Goal: Task Accomplishment & Management: Use online tool/utility

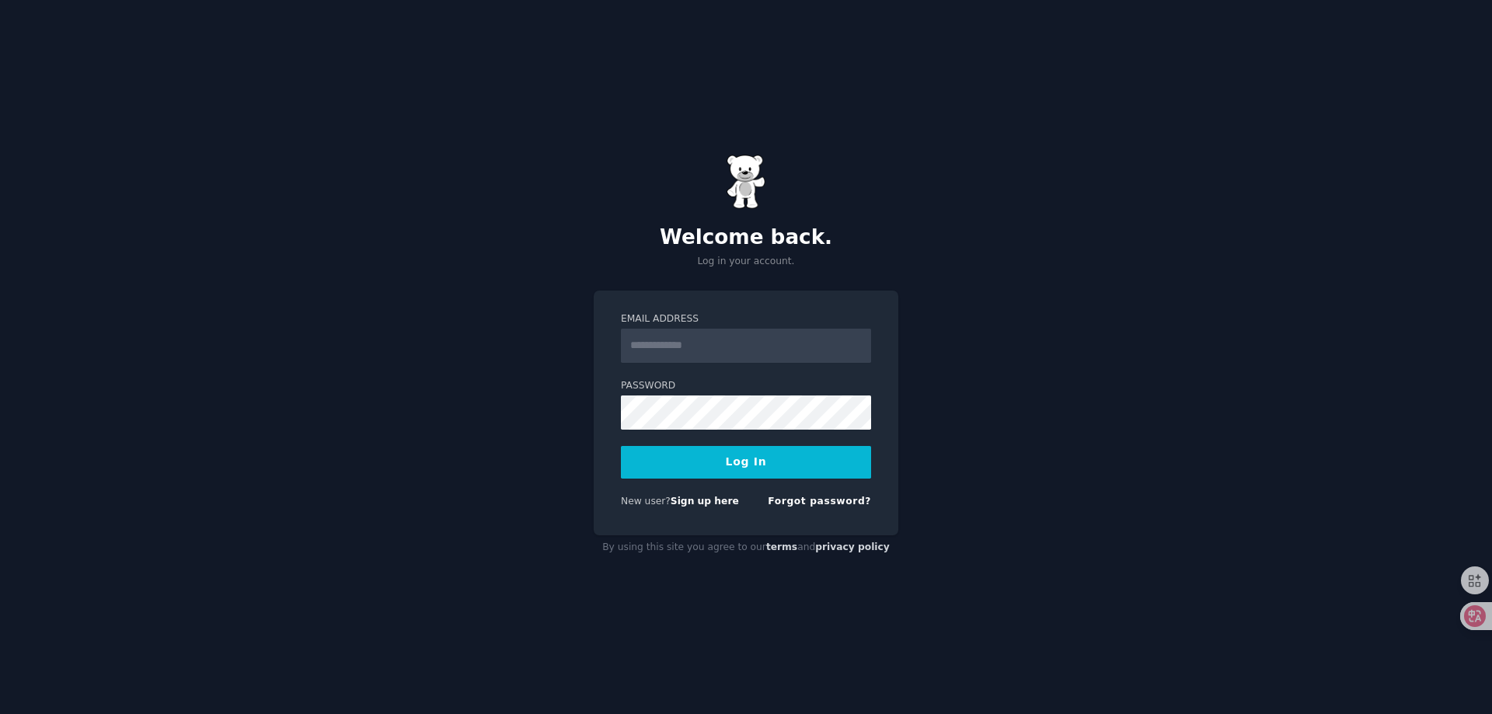
type input "**********"
click at [719, 462] on button "Log In" at bounding box center [746, 462] width 250 height 33
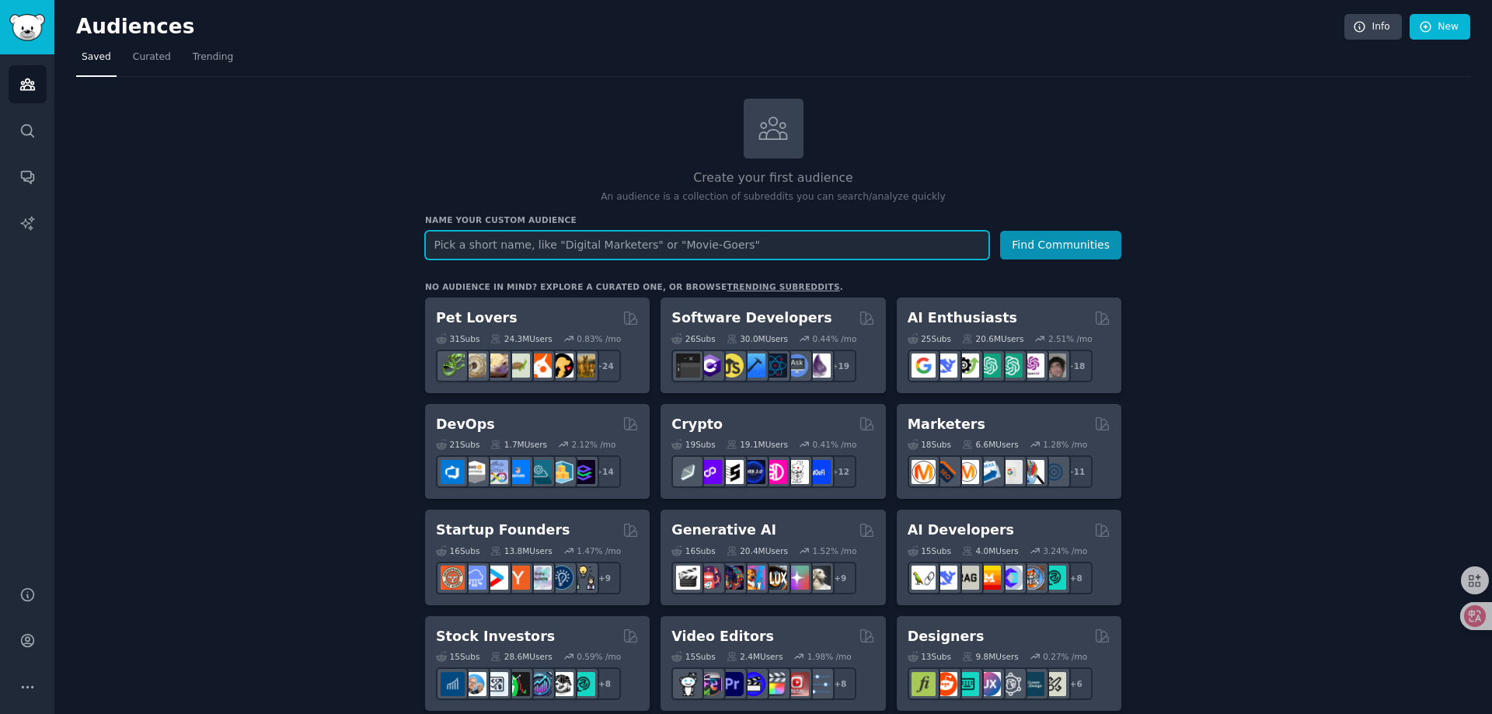
click at [724, 242] on input "text" at bounding box center [707, 245] width 564 height 29
paste input "Bewerbungsfoto"
type input "Bewerbungsfoto"
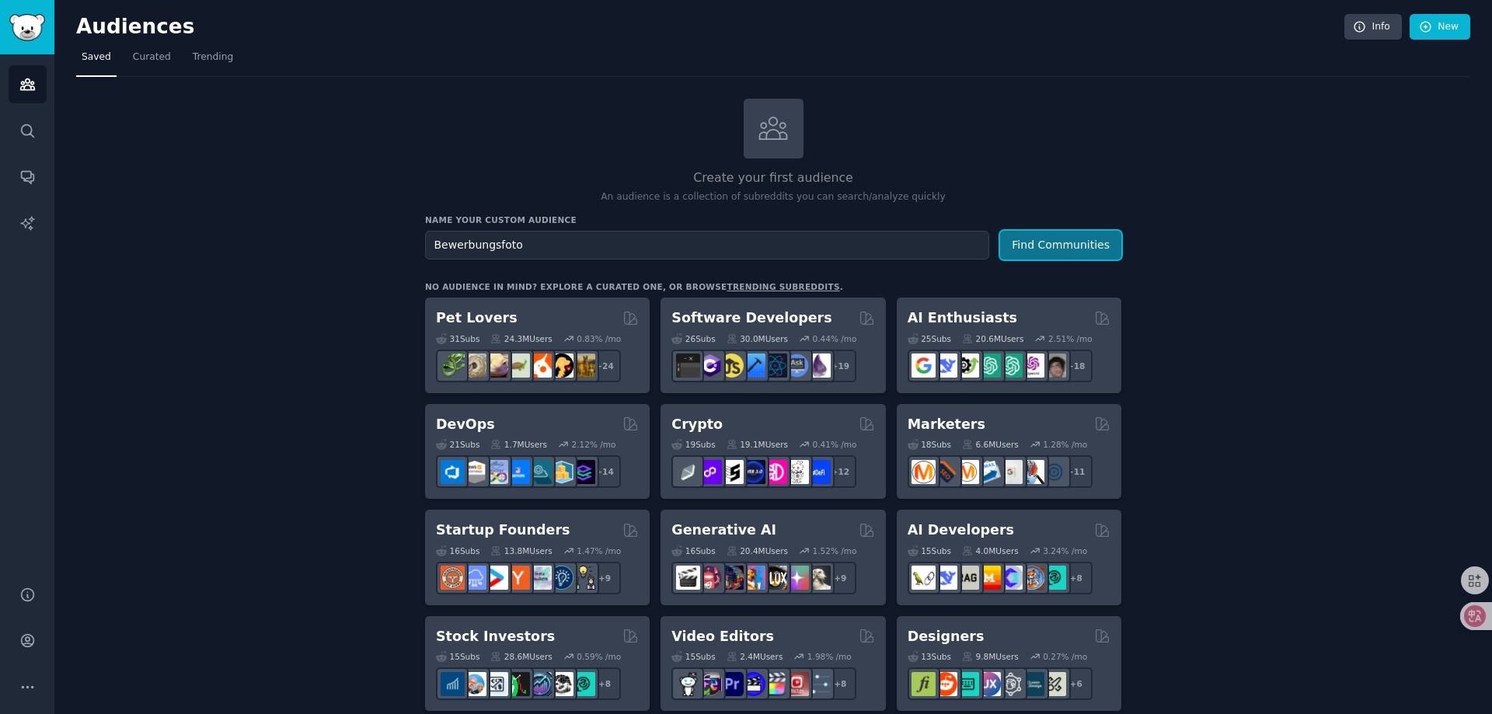
click at [1052, 249] on button "Find Communities" at bounding box center [1060, 245] width 121 height 29
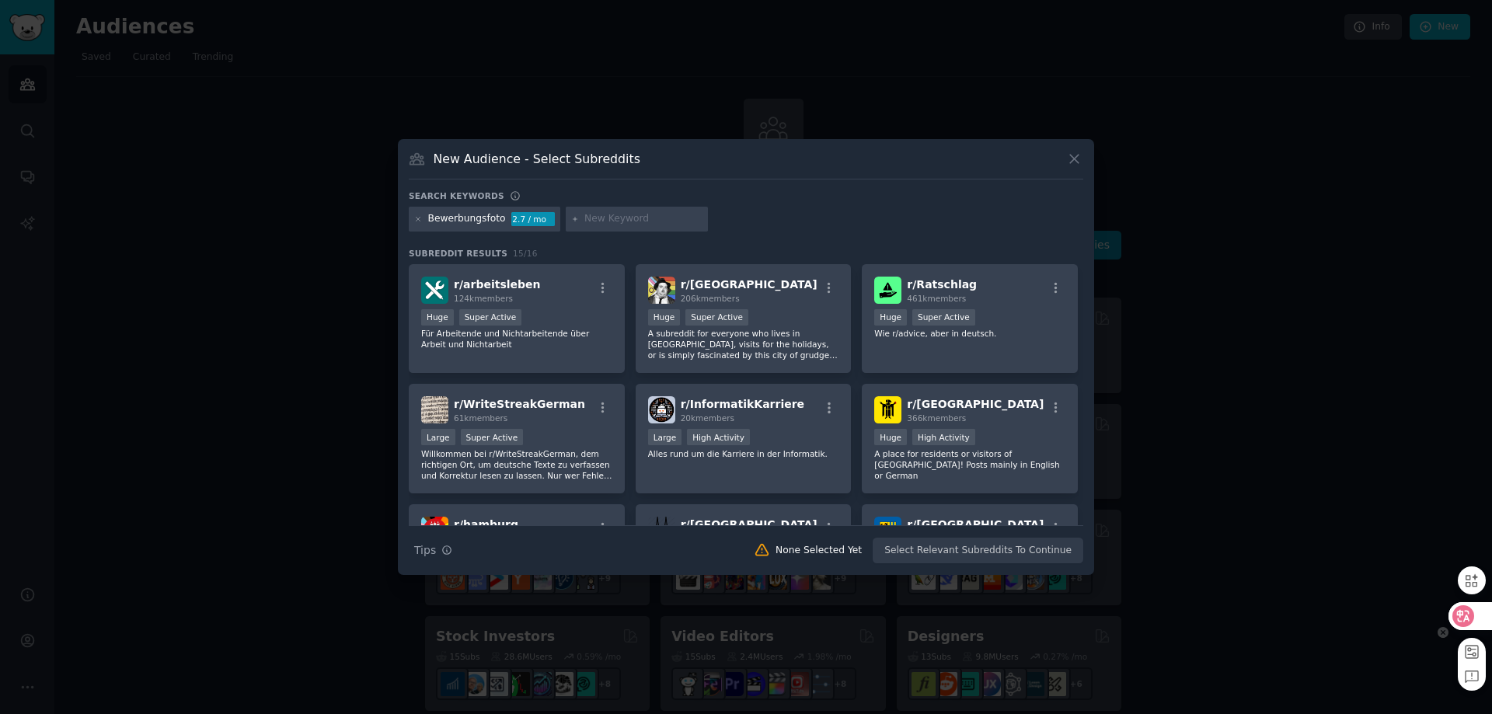
click at [1459, 609] on icon at bounding box center [1464, 616] width 16 height 16
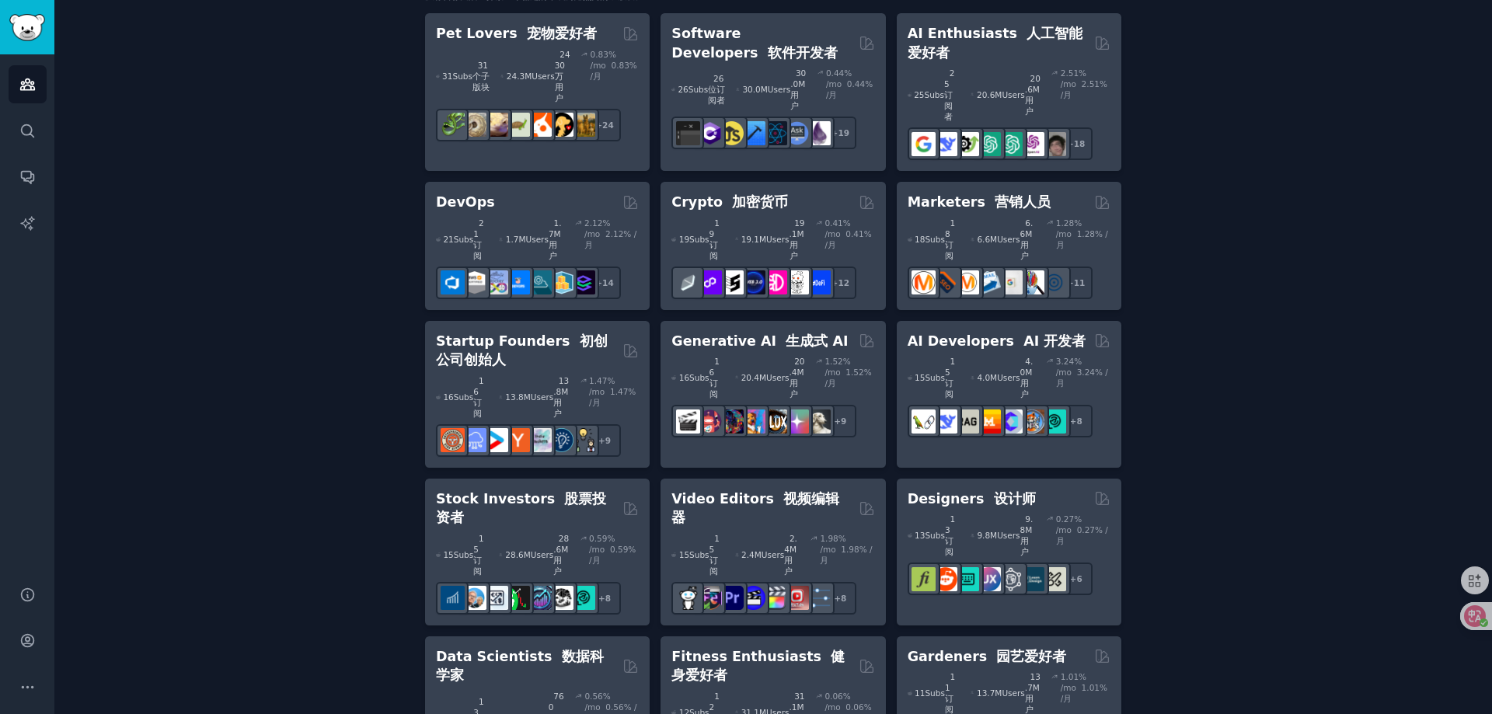
scroll to position [466, 0]
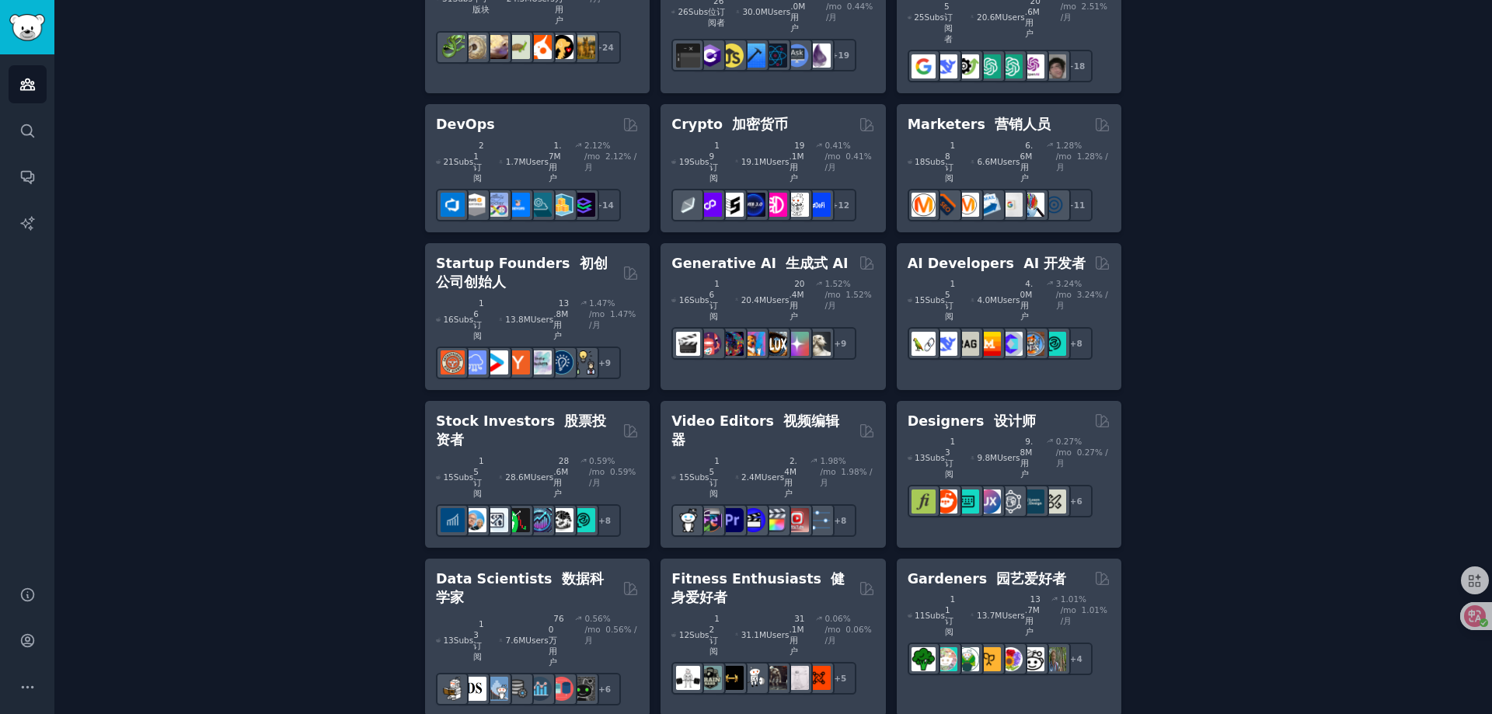
drag, startPoint x: 987, startPoint y: 376, endPoint x: 367, endPoint y: 454, distance: 625.0
click at [367, 453] on div "Create your first audience 创建你的第一个受众 An audience is a collection of subreddits …" at bounding box center [773, 688] width 1394 height 2112
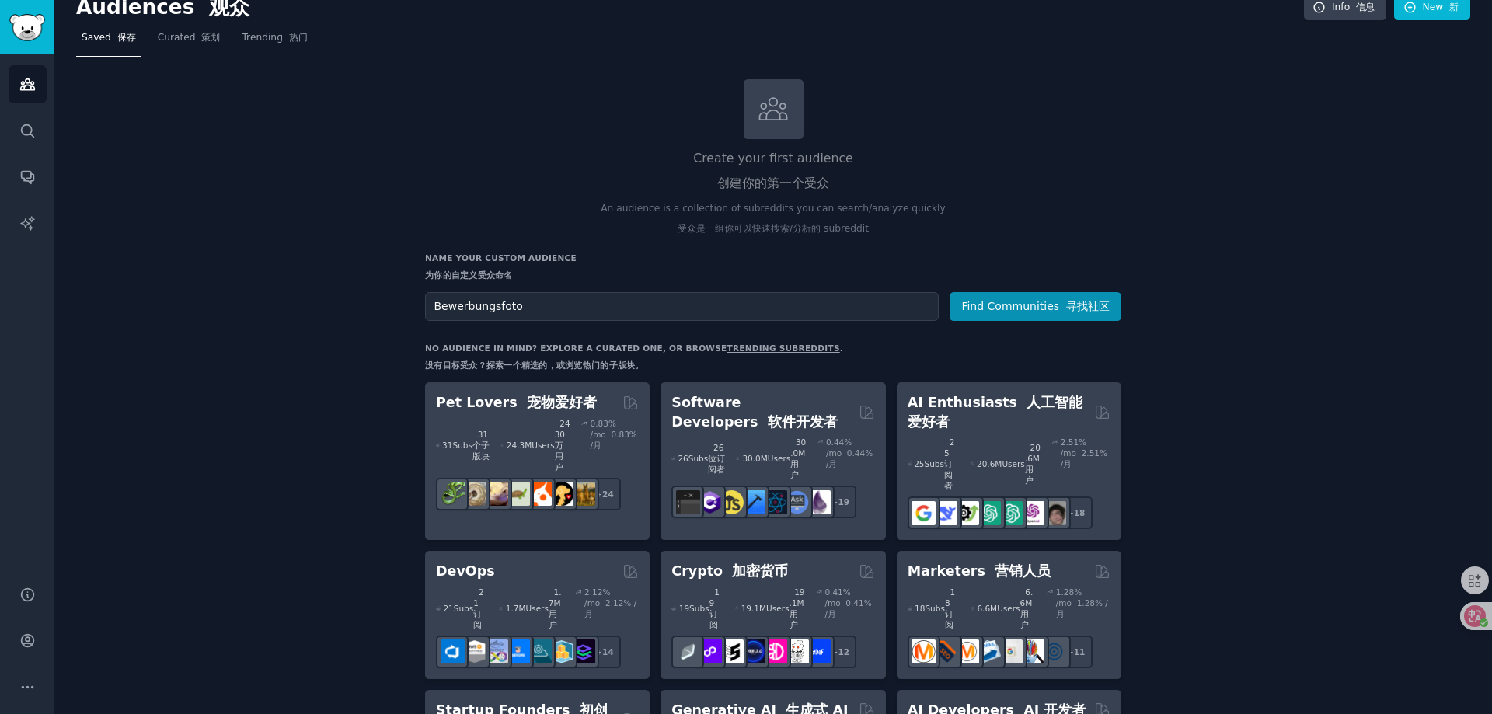
scroll to position [0, 0]
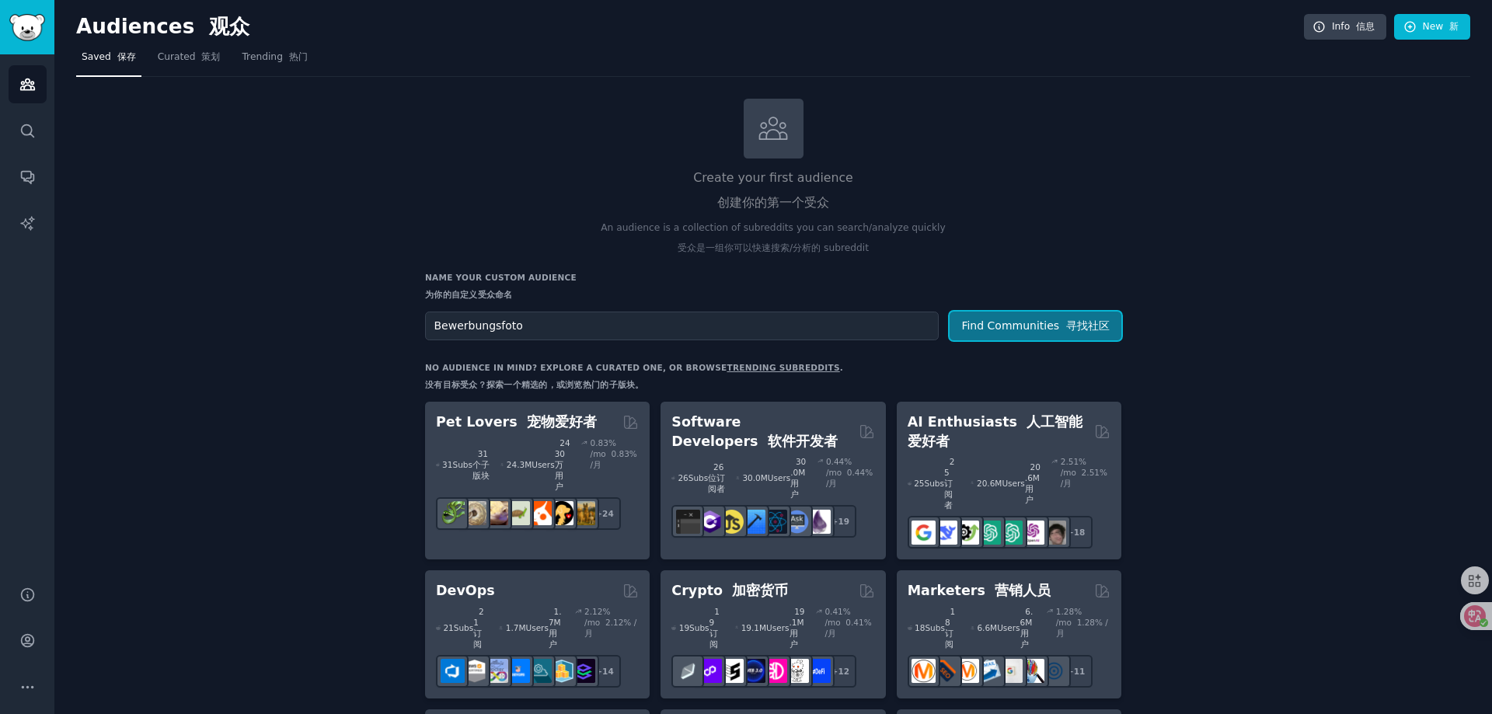
click at [1027, 329] on button "Find Communities 寻找社区" at bounding box center [1036, 326] width 172 height 29
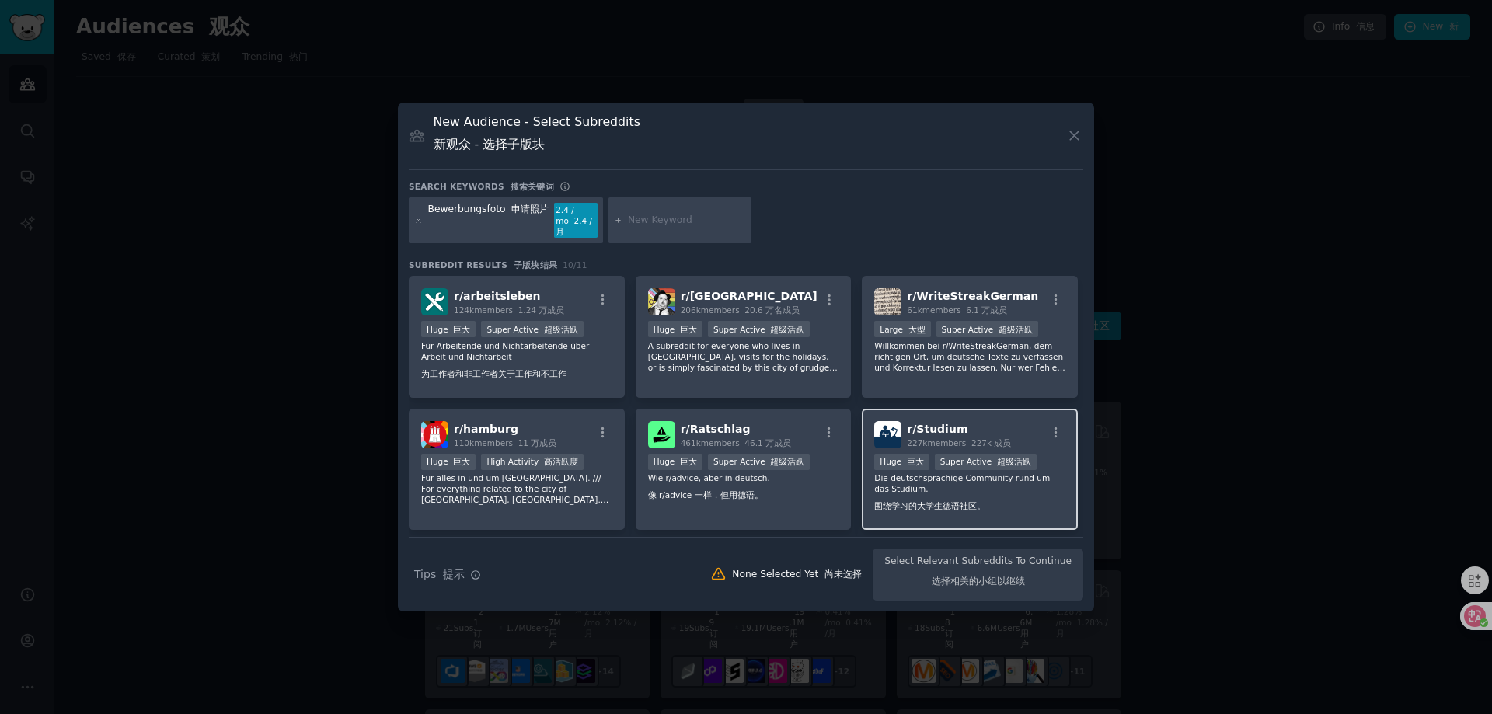
click at [932, 423] on span "r/ Studium" at bounding box center [937, 429] width 61 height 12
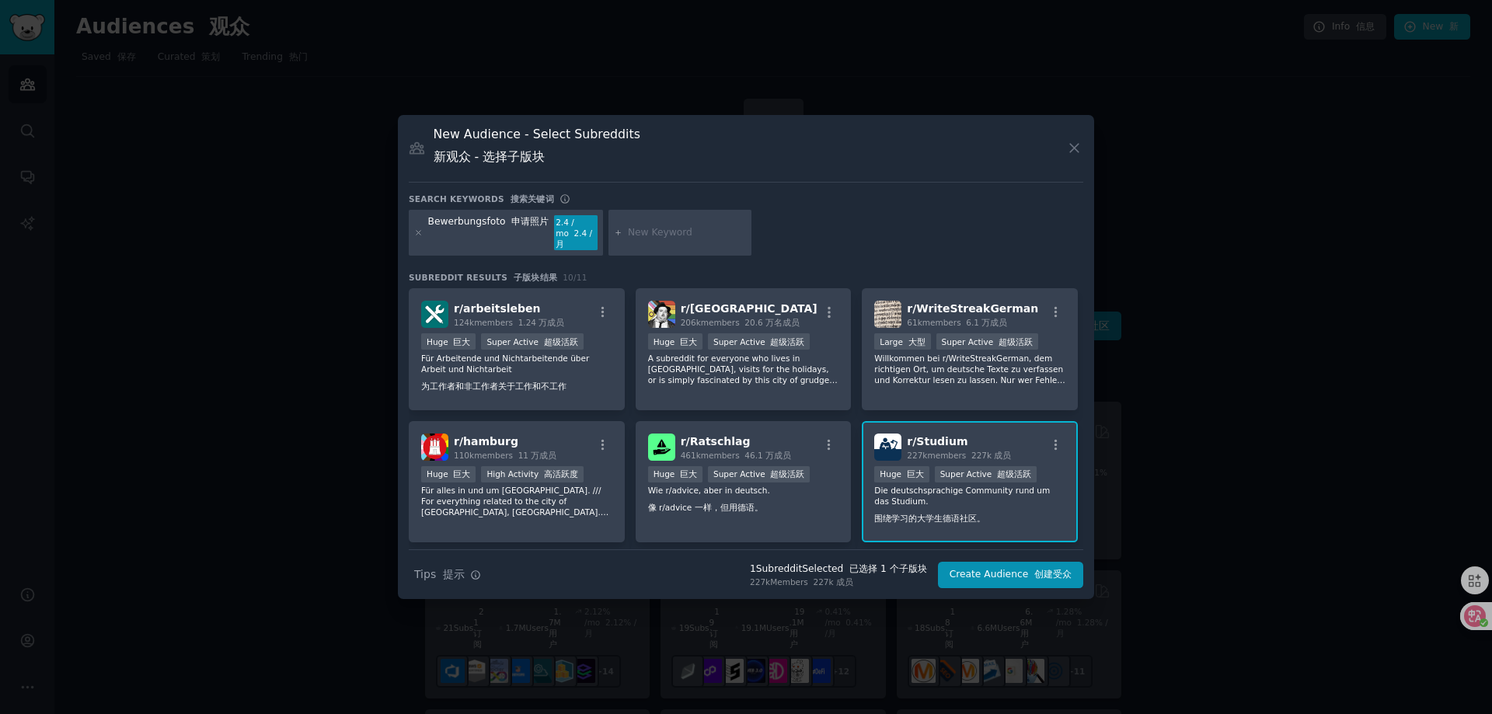
click at [925, 438] on span "r/ Studium" at bounding box center [937, 441] width 61 height 12
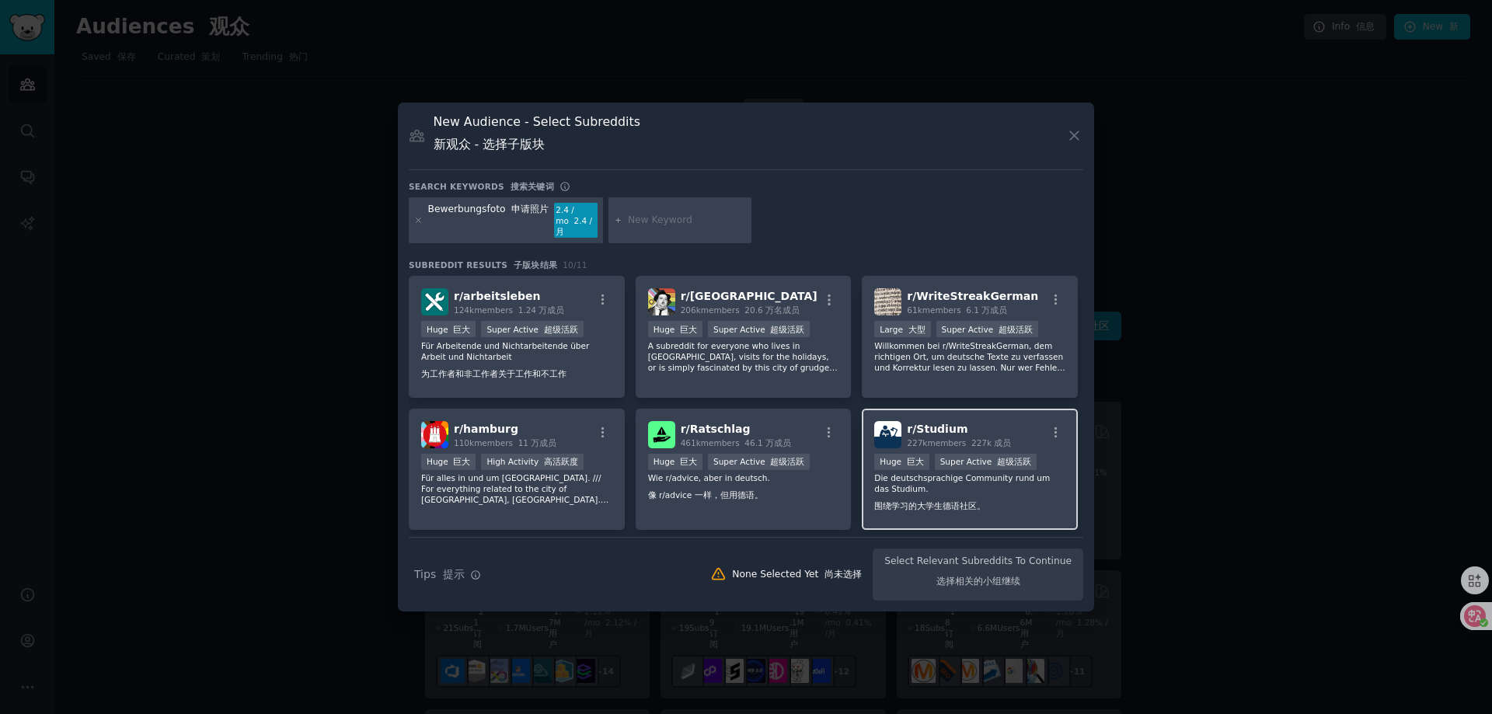
click at [923, 480] on p "Die deutschsprachige Community rund um das Studium. 围绕学习的大学生德语社区。" at bounding box center [969, 494] width 191 height 45
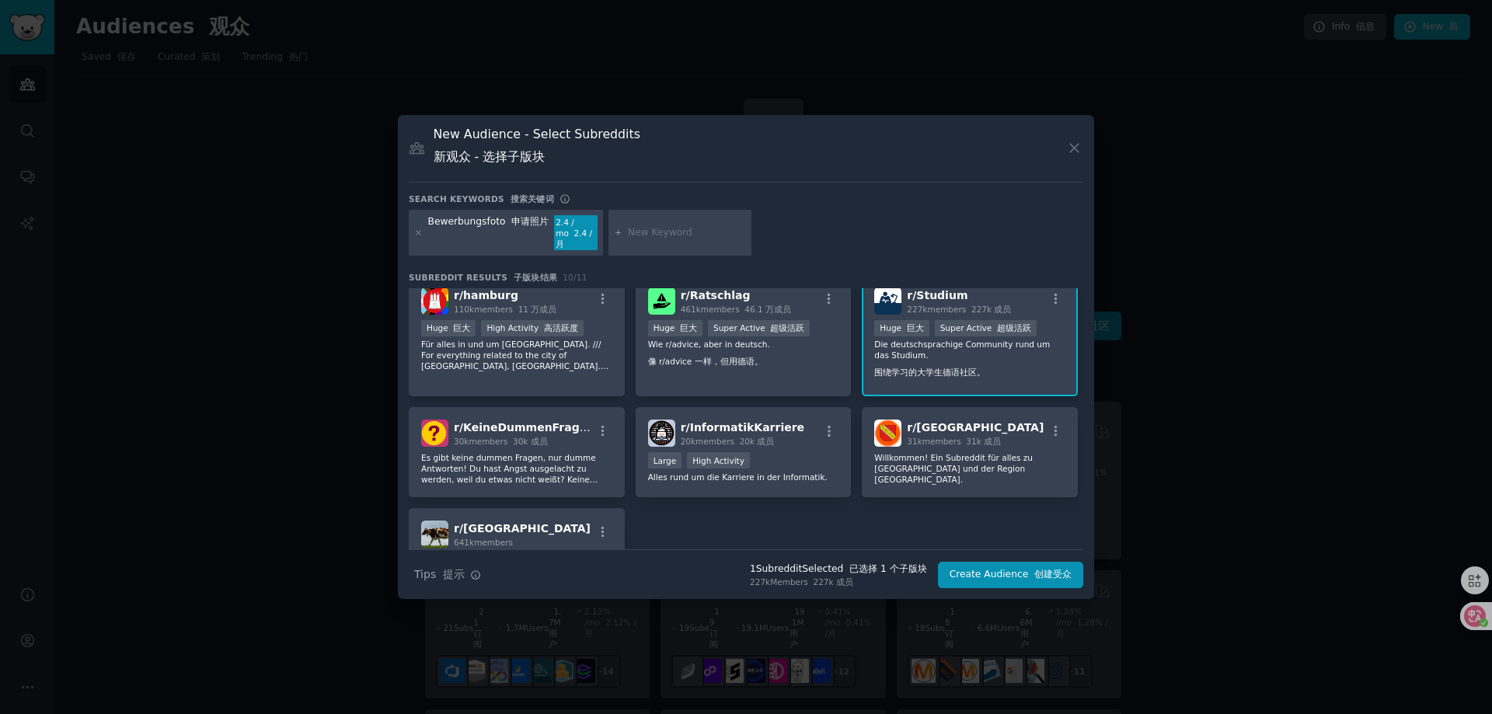
scroll to position [155, 0]
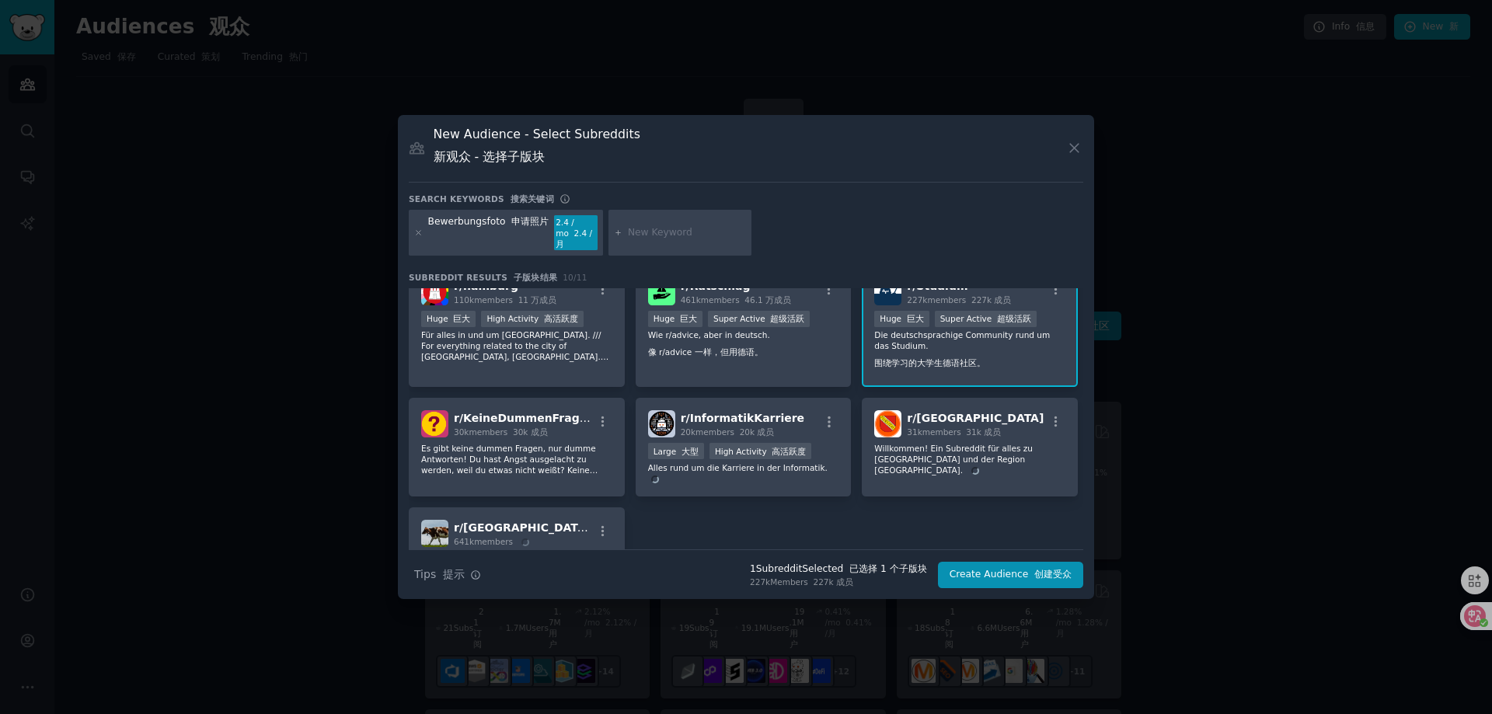
click at [941, 347] on p "Die deutschsprachige Community rund um das Studium. 围绕学习的大学生德语社区。" at bounding box center [969, 351] width 191 height 45
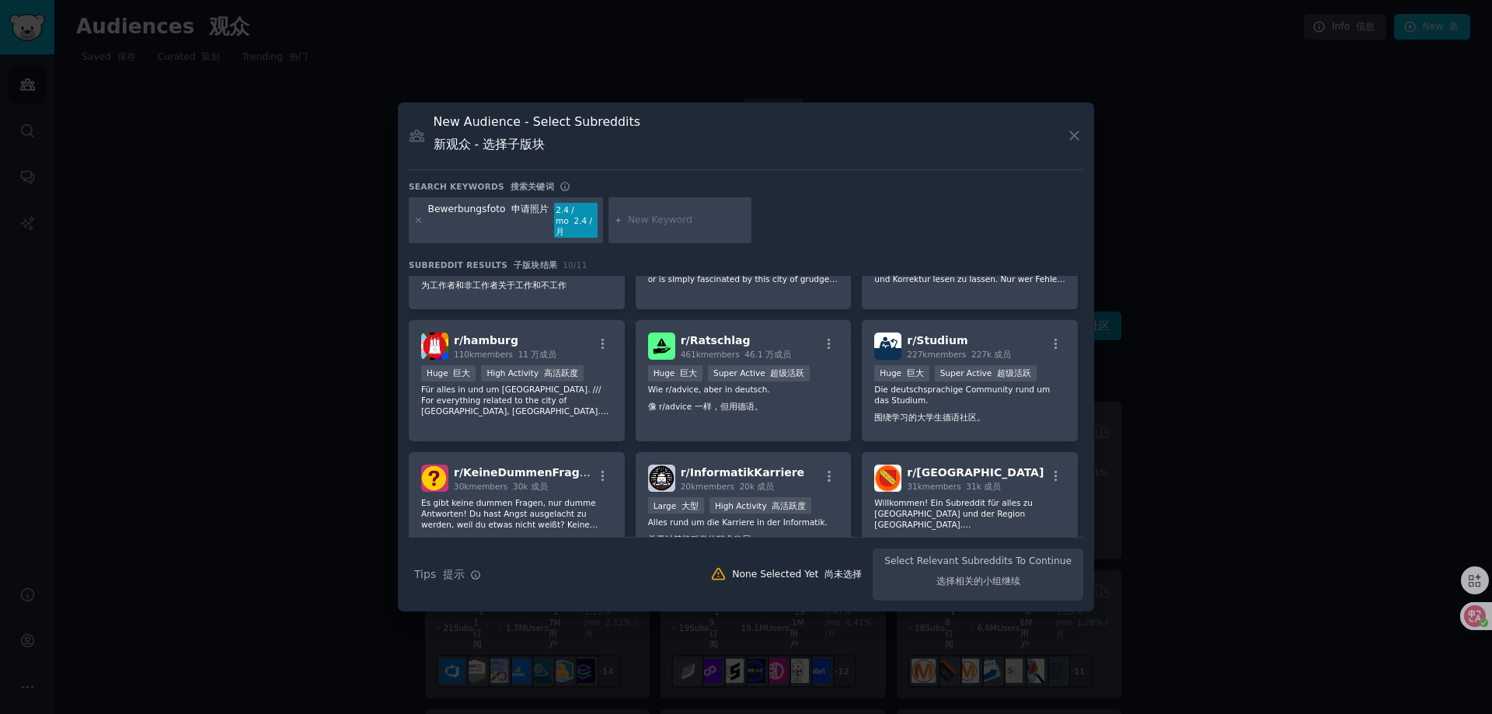
scroll to position [78, 0]
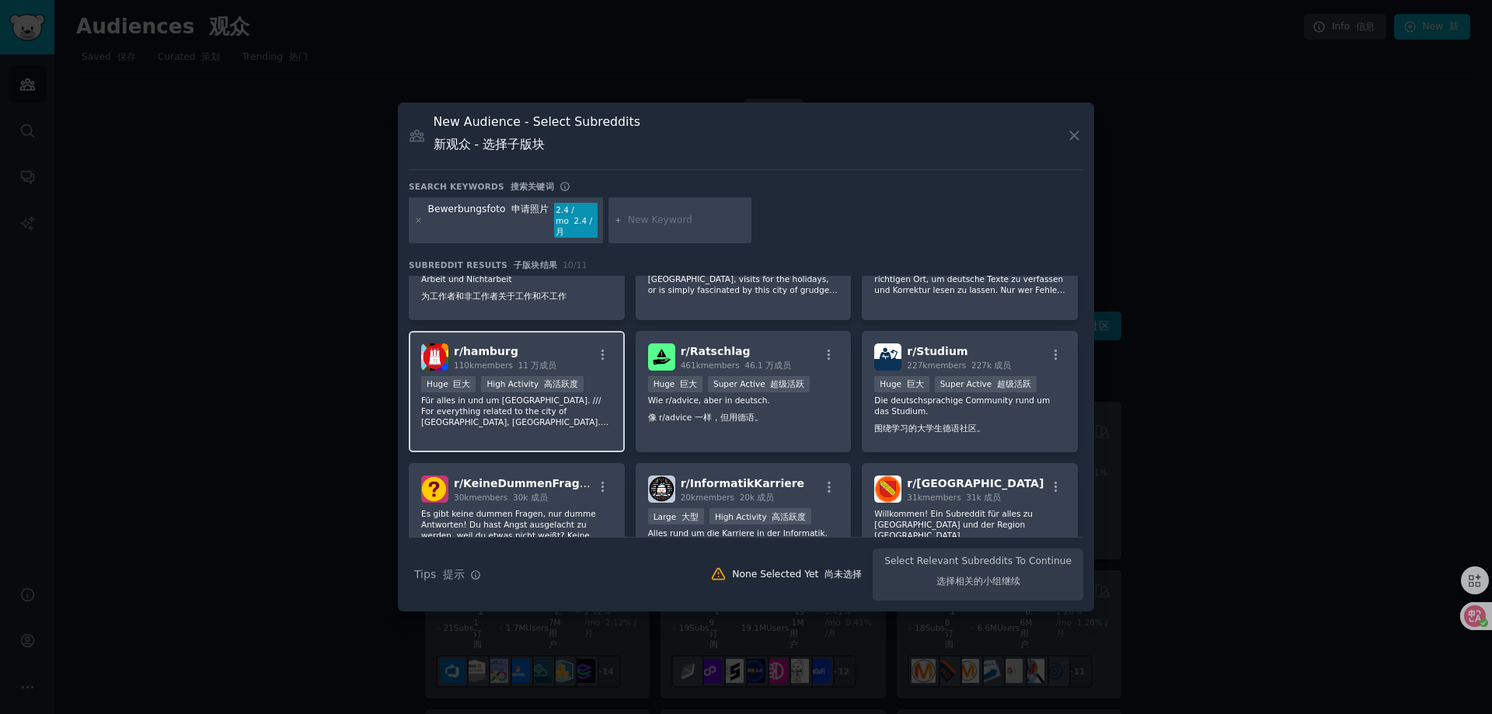
click at [526, 408] on p "Für alles in und um [GEOGRAPHIC_DATA]. /// For everything related to the city o…" at bounding box center [516, 411] width 191 height 33
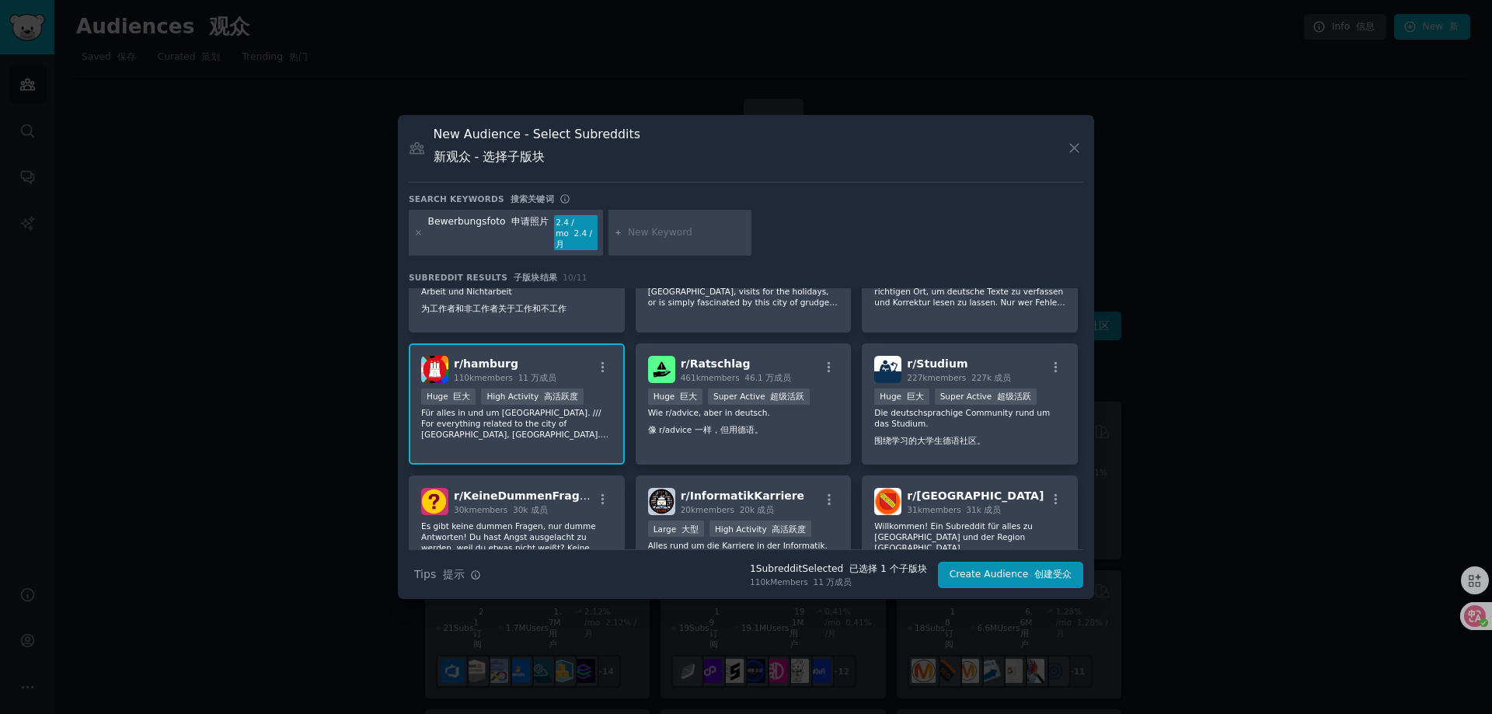
click at [535, 428] on p "Für alles in und um [GEOGRAPHIC_DATA]. /// For everything related to the city o…" at bounding box center [516, 423] width 191 height 33
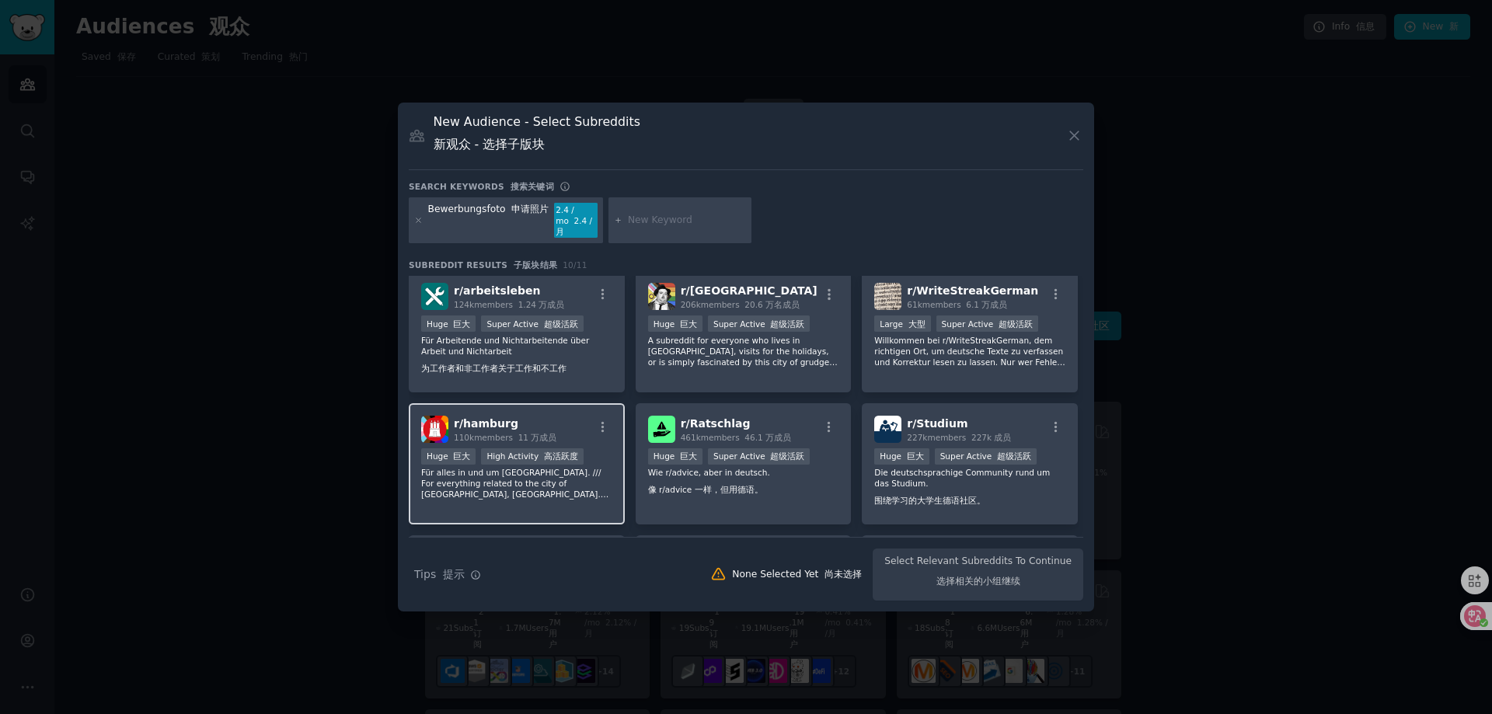
scroll to position [0, 0]
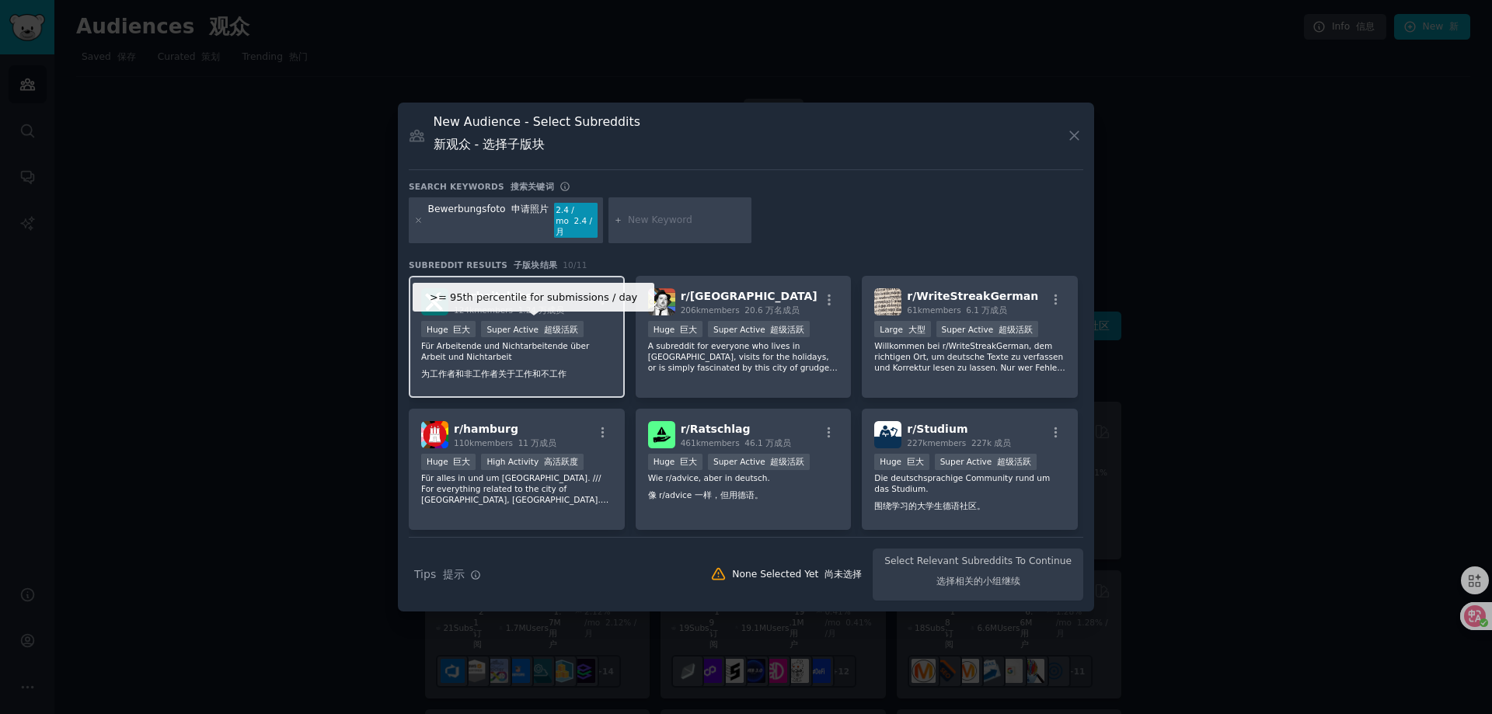
click at [490, 330] on div "Super Active 超级活跃" at bounding box center [532, 329] width 102 height 16
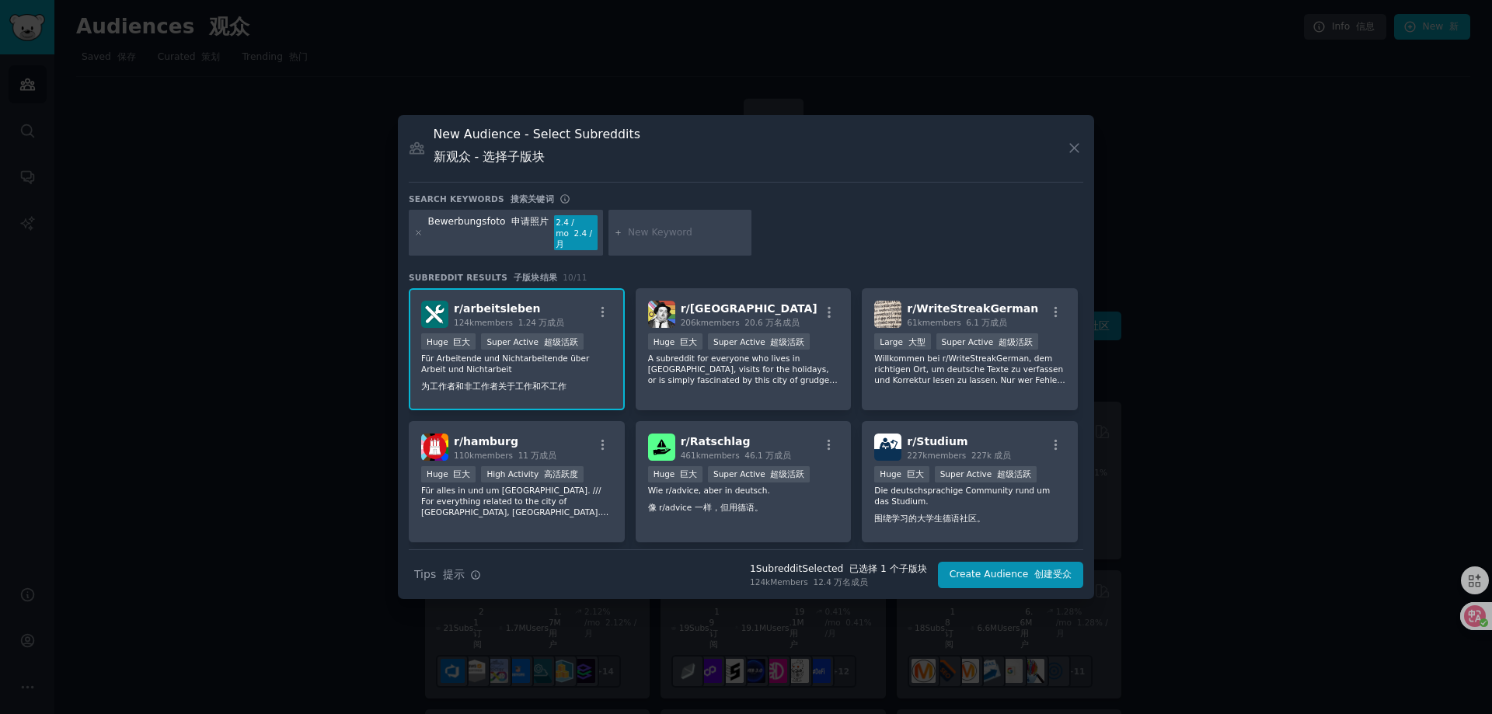
click at [495, 305] on span "r/ arbeitsleben" at bounding box center [497, 308] width 87 height 12
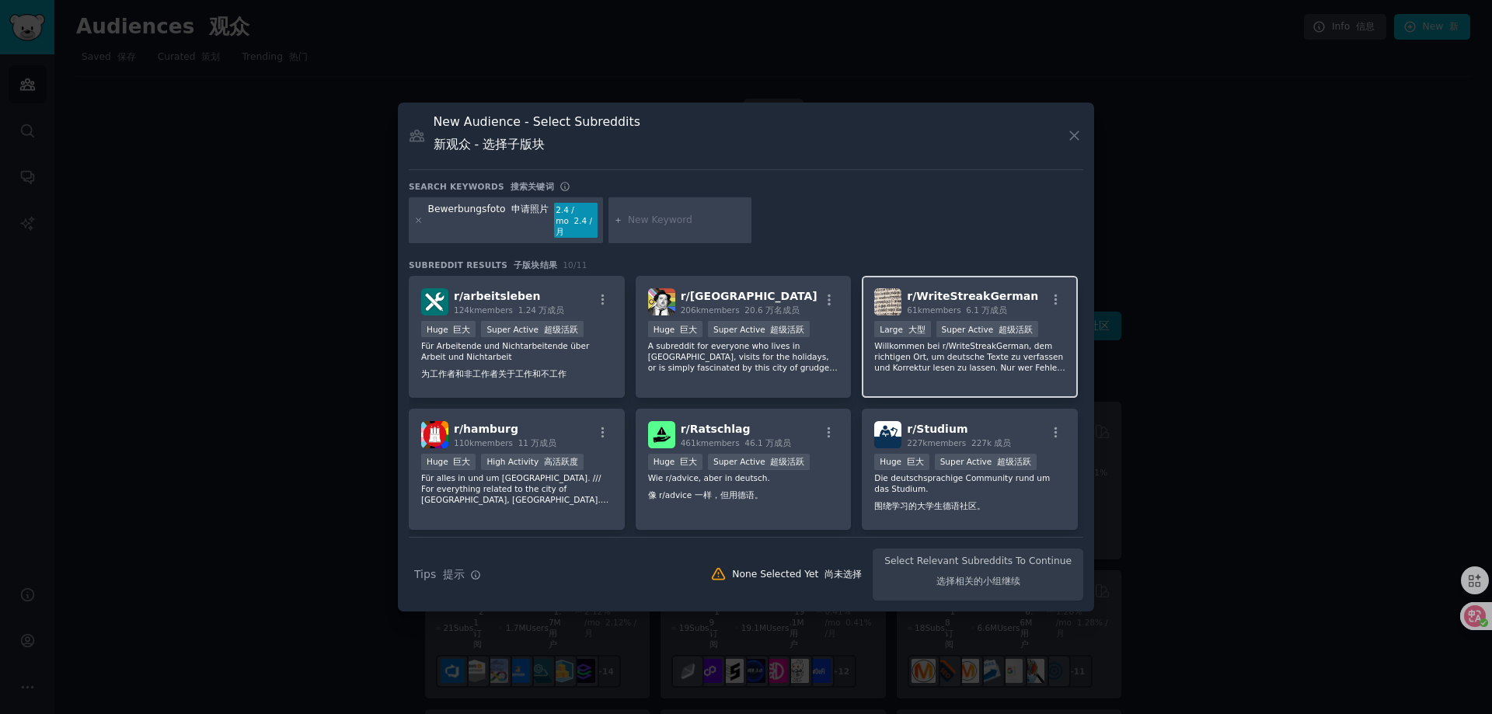
click at [929, 316] on div "r/ WriteStreakGerman 61k members 6.1 万成员 Large 大型 Super Active 超级活跃 Willkommen …" at bounding box center [970, 337] width 216 height 122
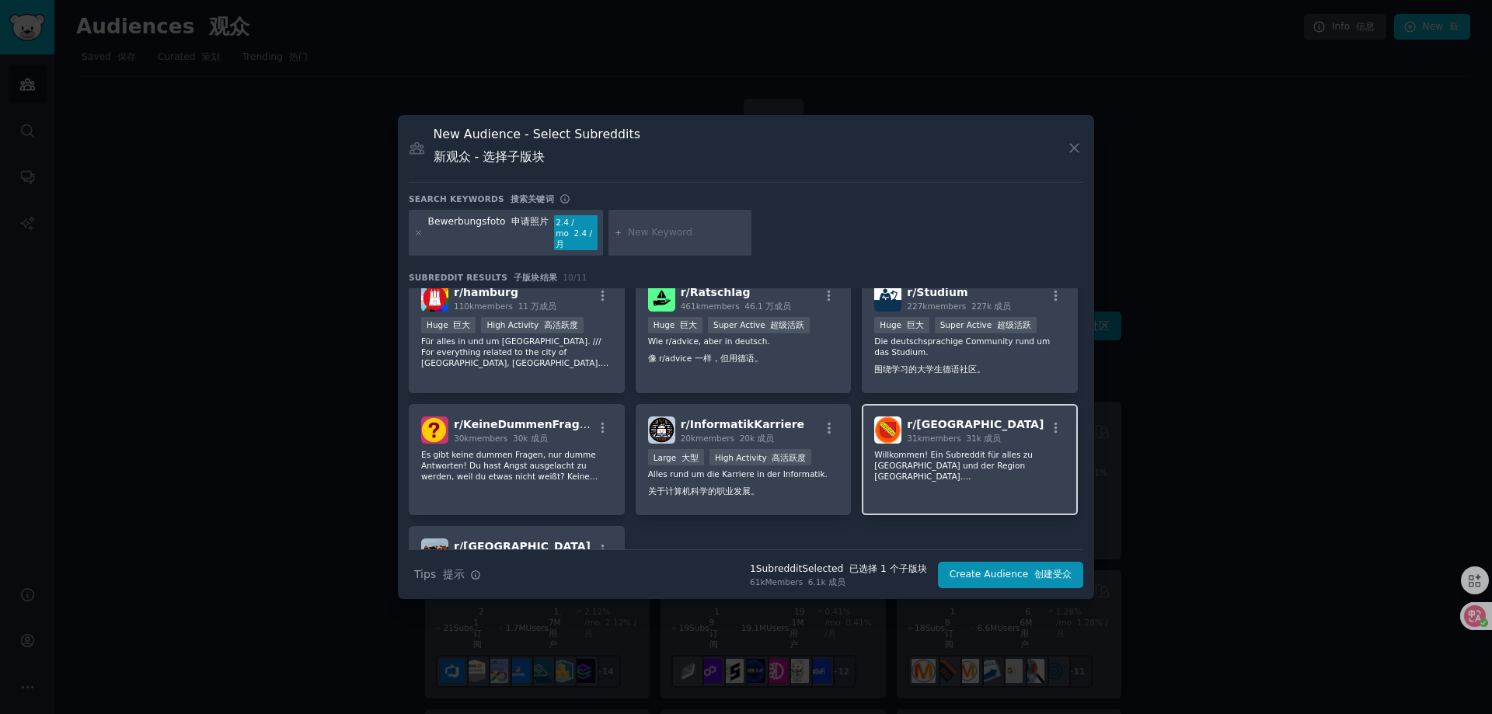
scroll to position [155, 0]
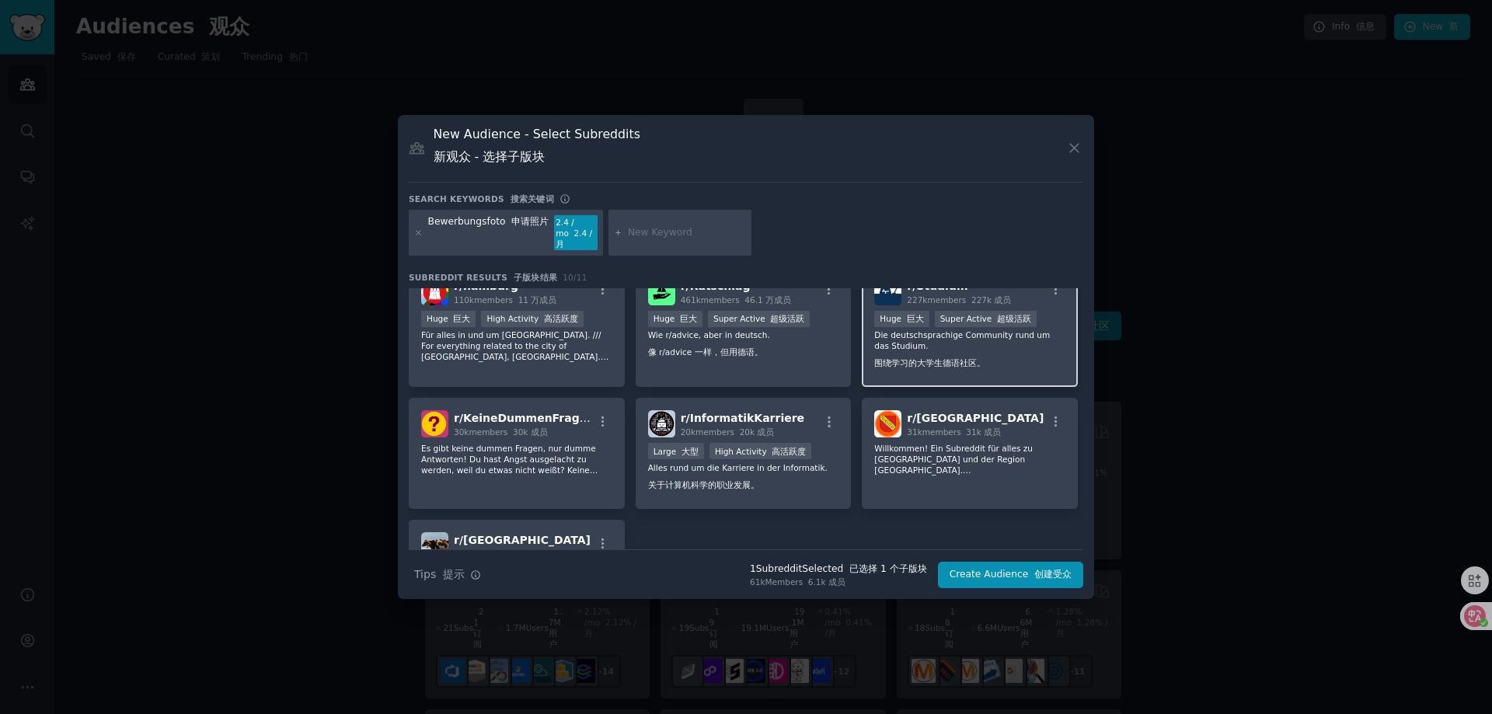
click at [995, 361] on p "Die deutschsprachige Community rund um das Studium. 围绕学习的大学生德语社区。" at bounding box center [969, 351] width 191 height 45
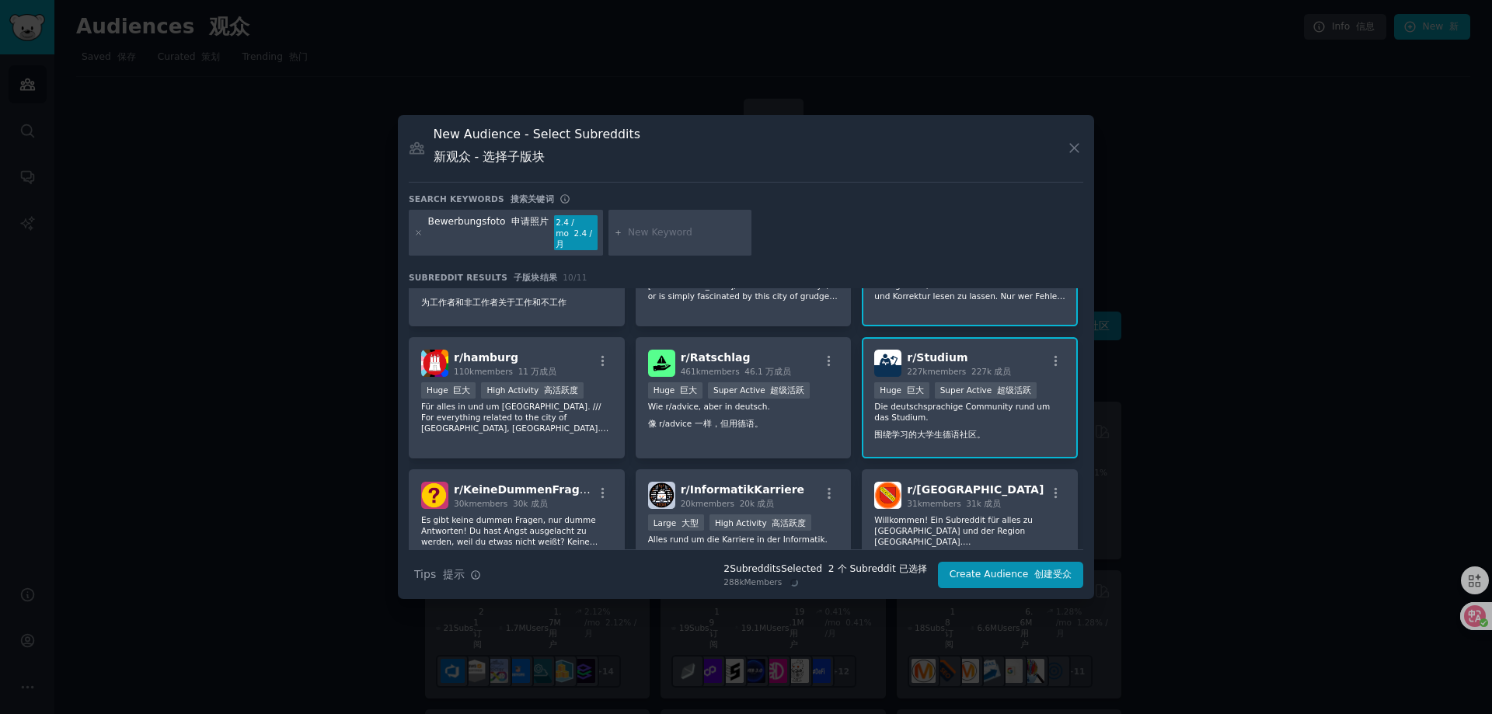
scroll to position [78, 0]
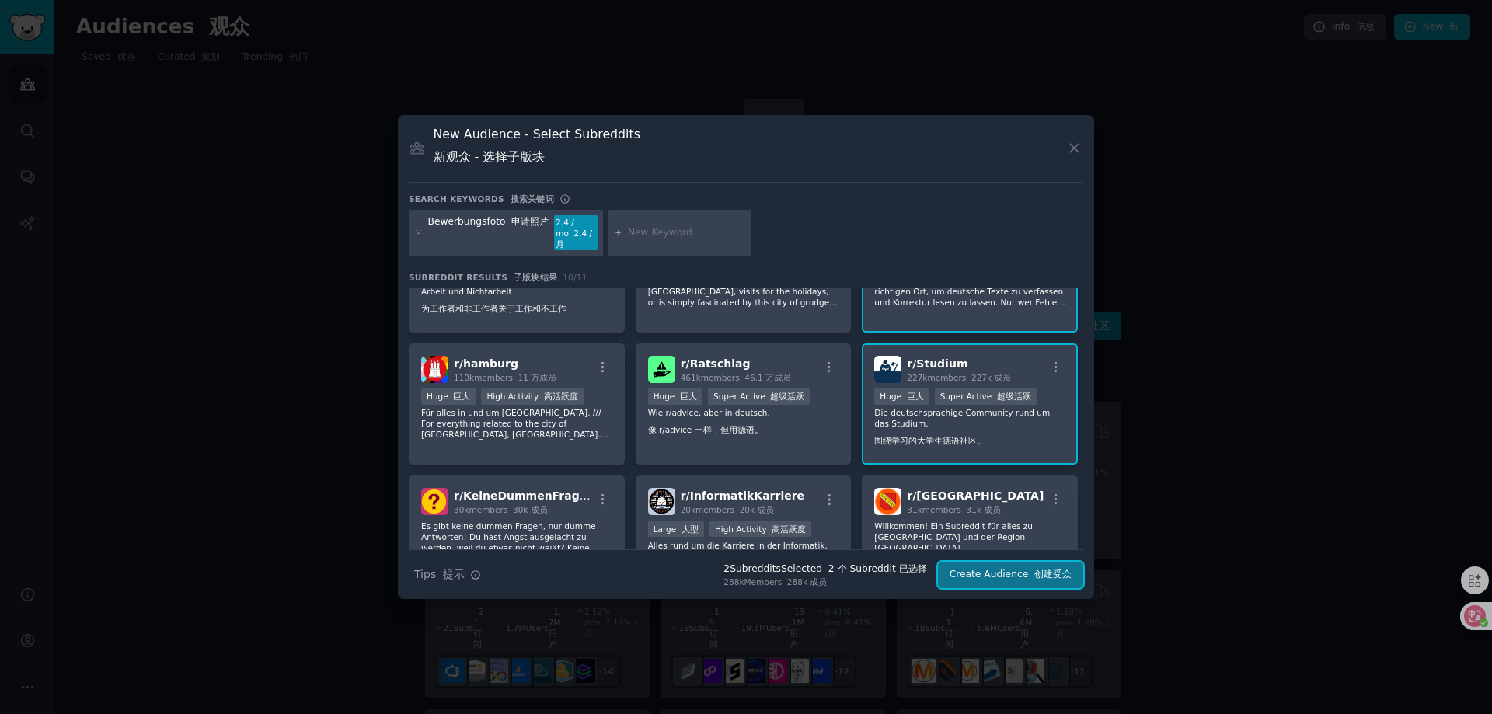
click at [1015, 563] on button "Create Audience 创建受众" at bounding box center [1010, 575] width 145 height 26
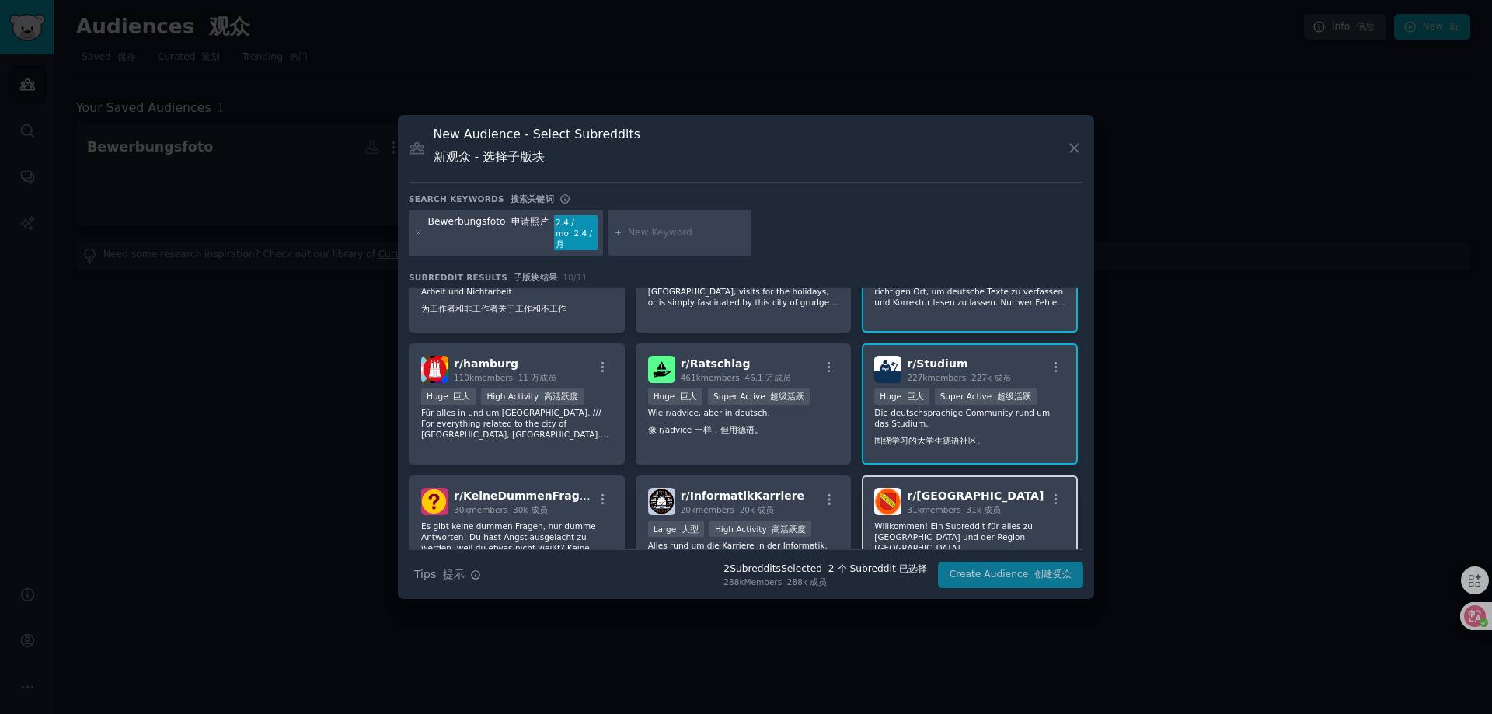
scroll to position [50, 0]
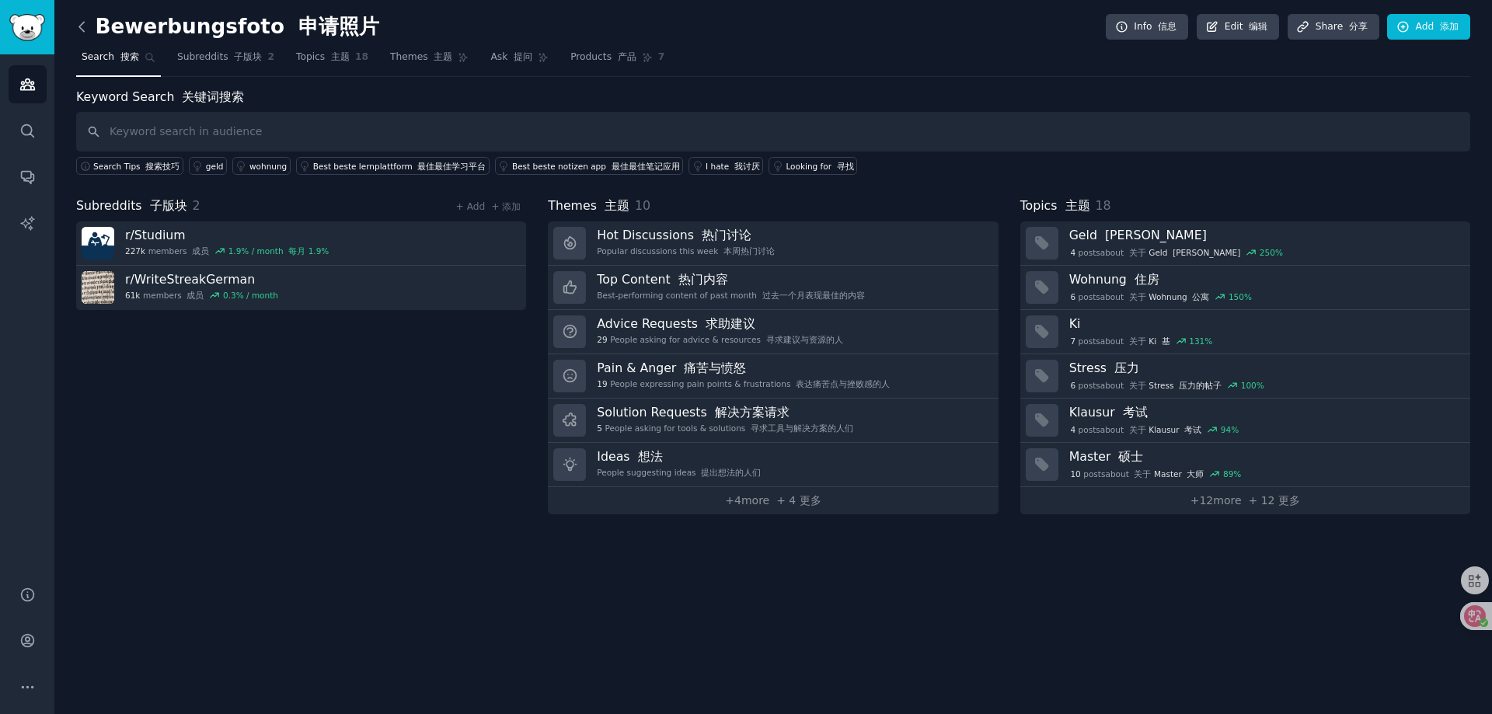
click at [82, 29] on icon at bounding box center [82, 27] width 16 height 16
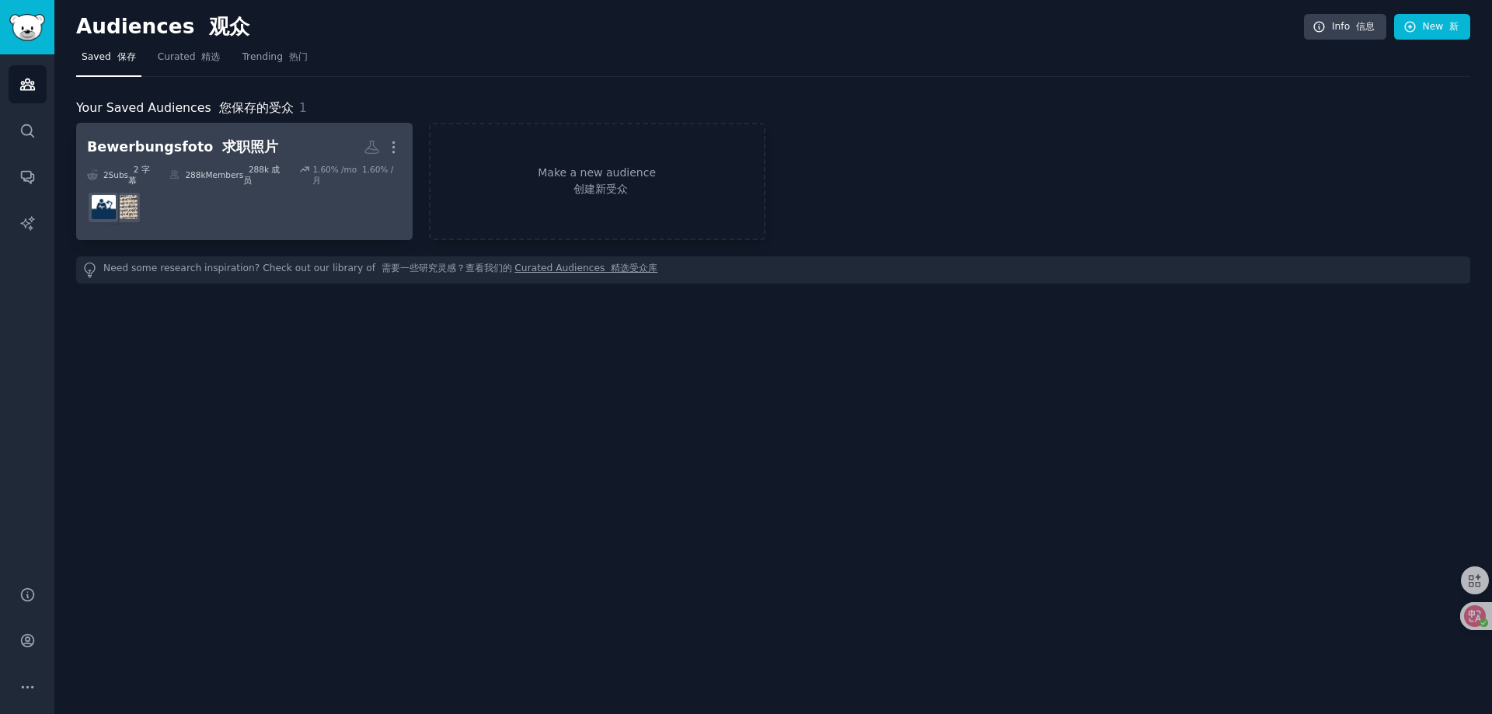
click at [196, 152] on div "Bewerbungsfoto 求职照片" at bounding box center [182, 147] width 191 height 19
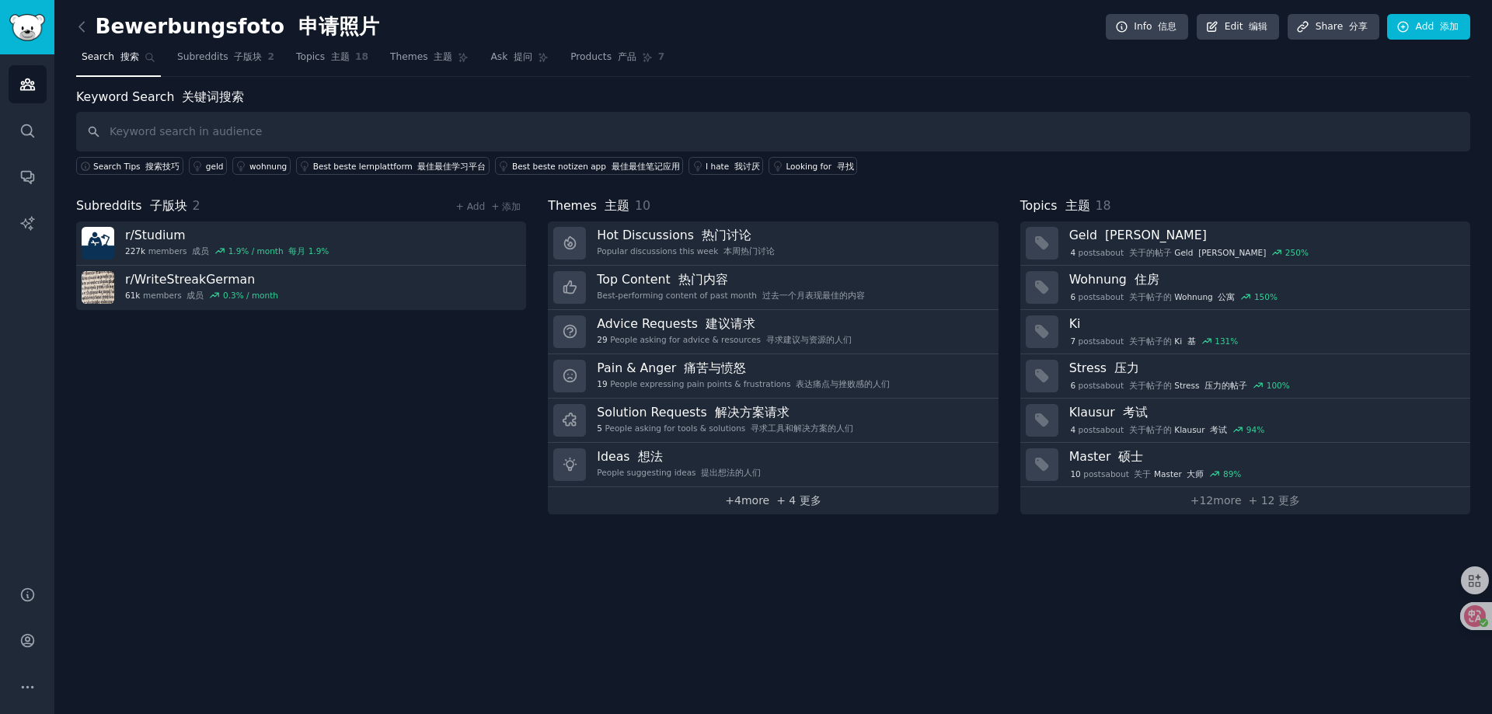
click at [750, 500] on link "+ 4 more + 4 更多" at bounding box center [773, 500] width 450 height 27
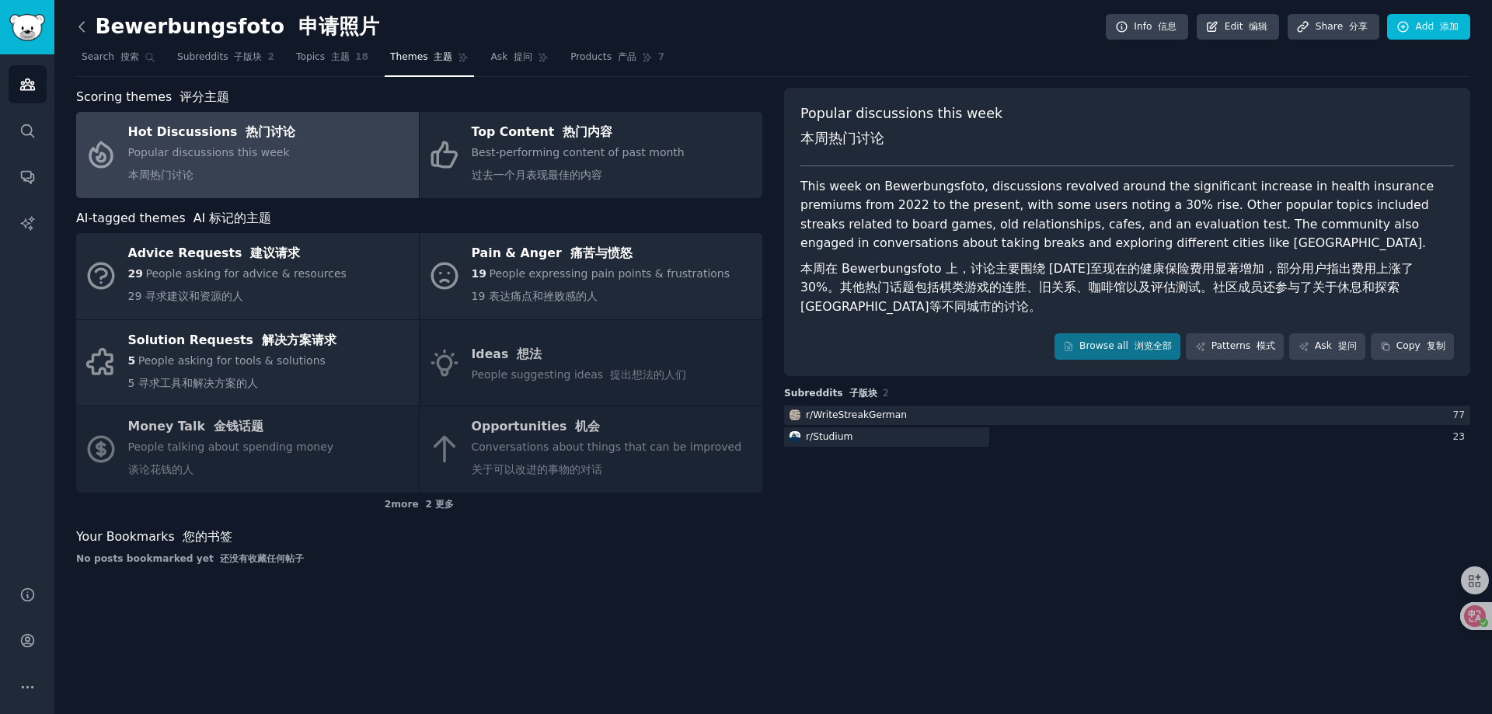
click at [78, 20] on icon at bounding box center [82, 27] width 16 height 16
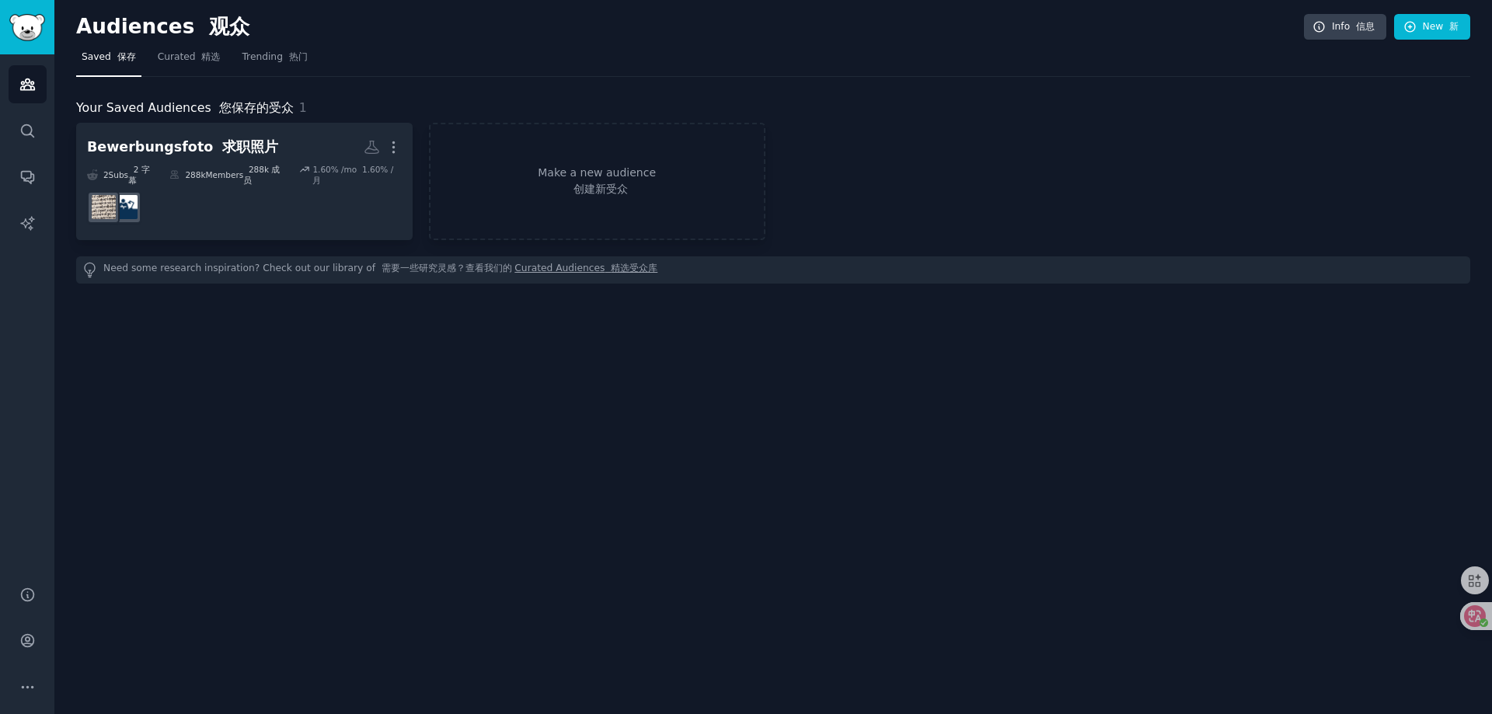
click at [82, 20] on h2 "Audiences 观众" at bounding box center [690, 27] width 1228 height 25
click at [22, 89] on icon "Sidebar" at bounding box center [27, 84] width 14 height 11
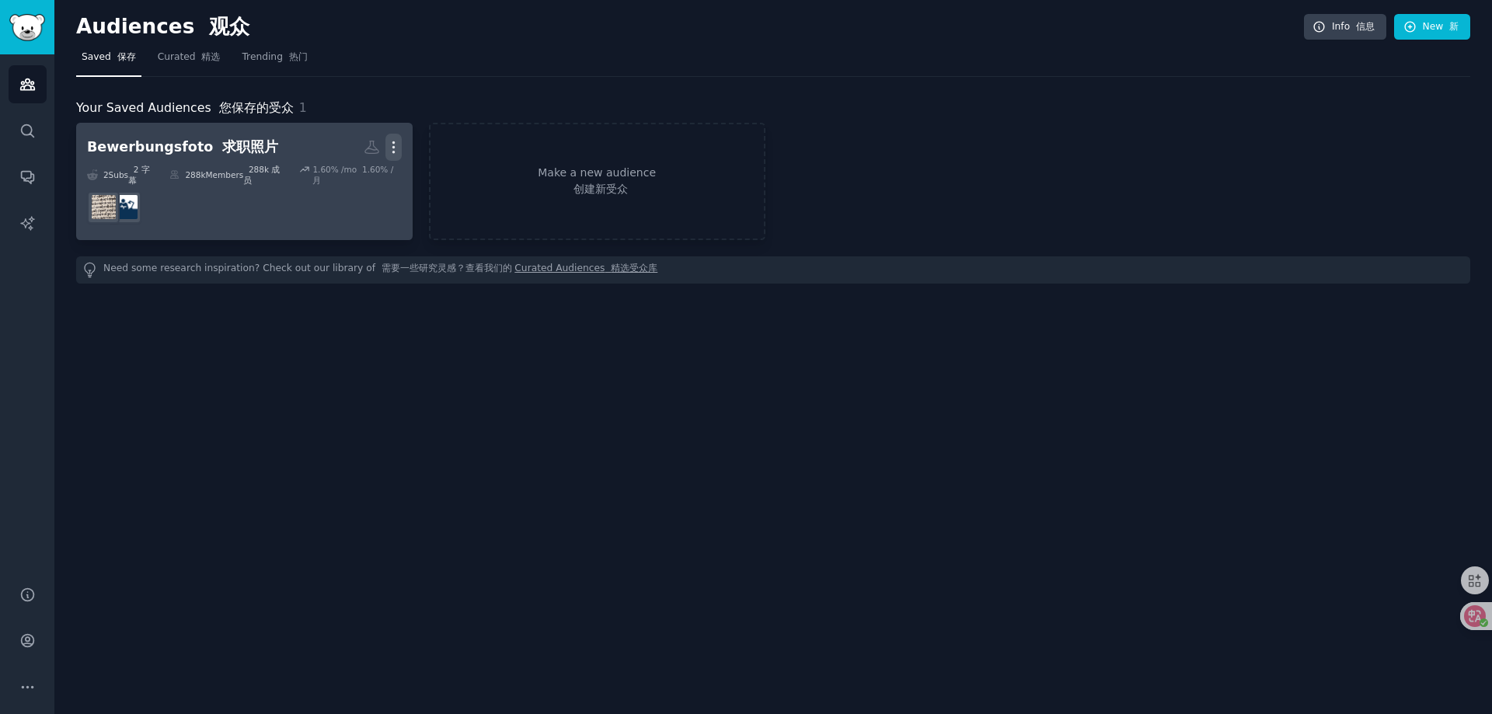
click at [394, 144] on icon "button" at bounding box center [393, 147] width 2 height 11
click at [344, 192] on p "Delete 删除" at bounding box center [347, 204] width 44 height 33
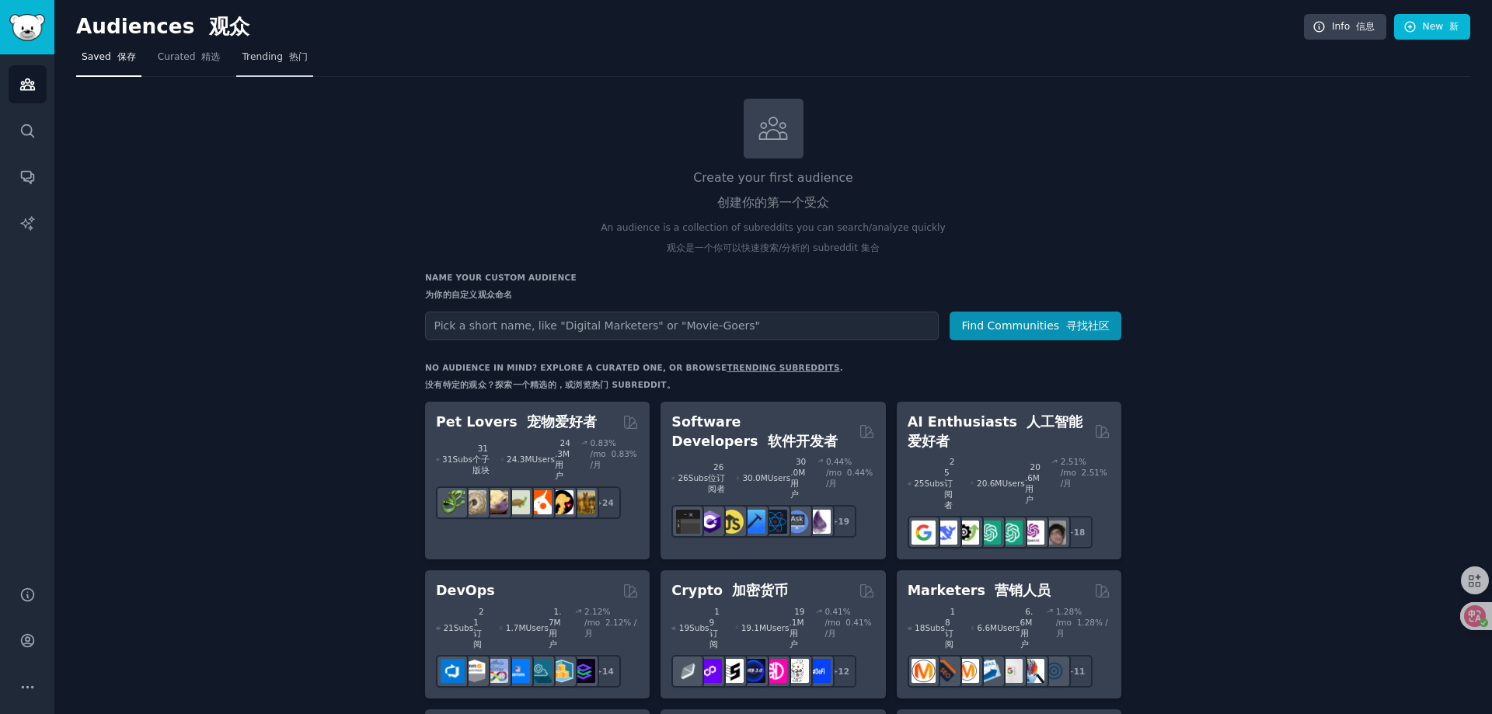
click at [289, 58] on font "热门" at bounding box center [298, 56] width 19 height 11
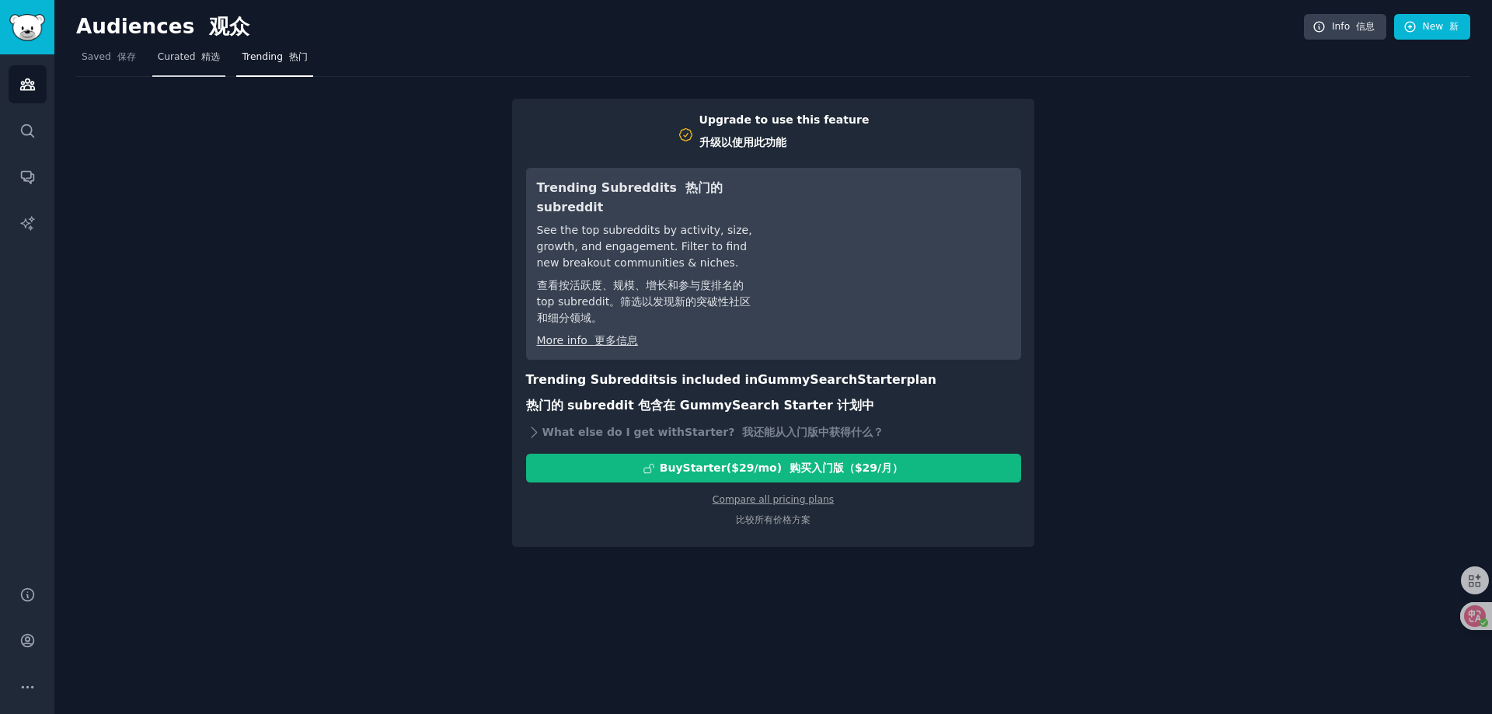
click at [177, 61] on span "Curated 精选" at bounding box center [189, 58] width 63 height 14
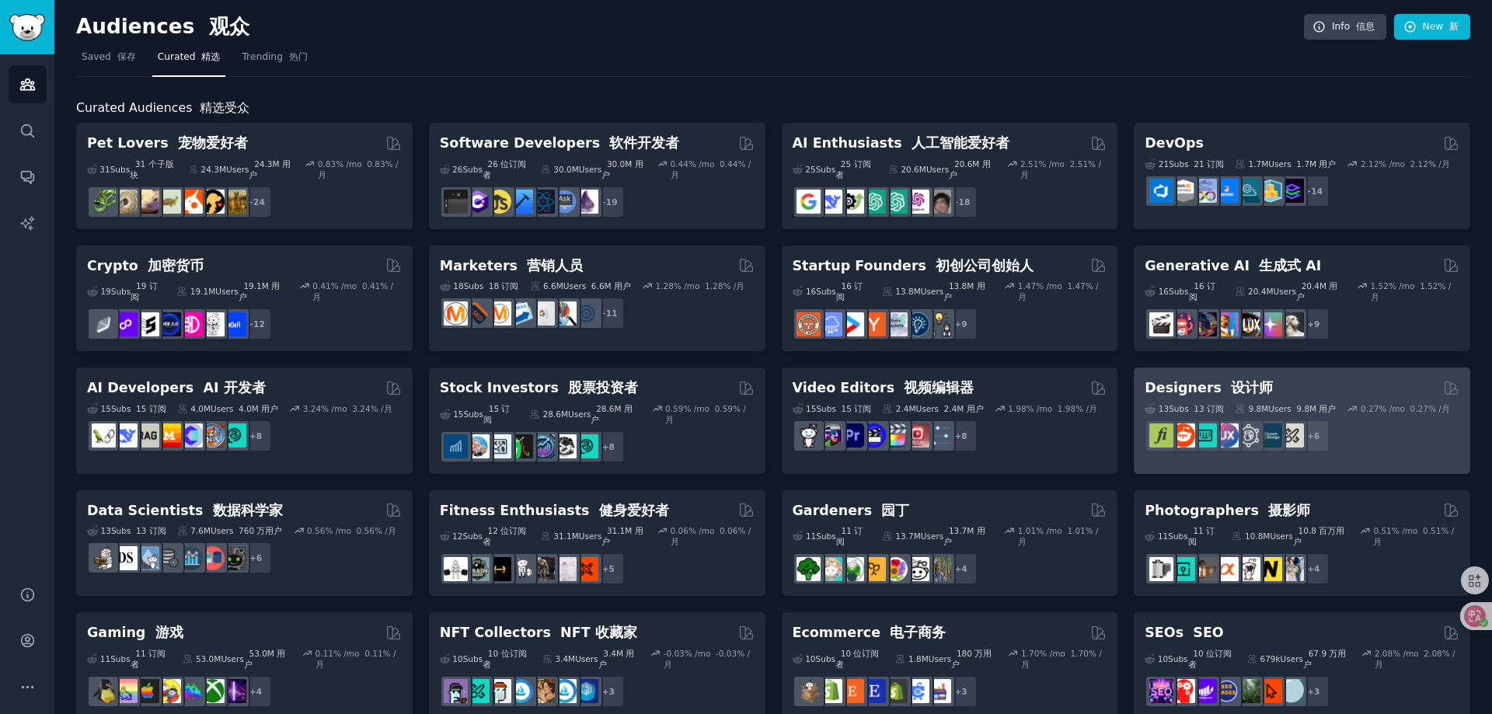
click at [1247, 380] on font "设计师" at bounding box center [1252, 388] width 42 height 16
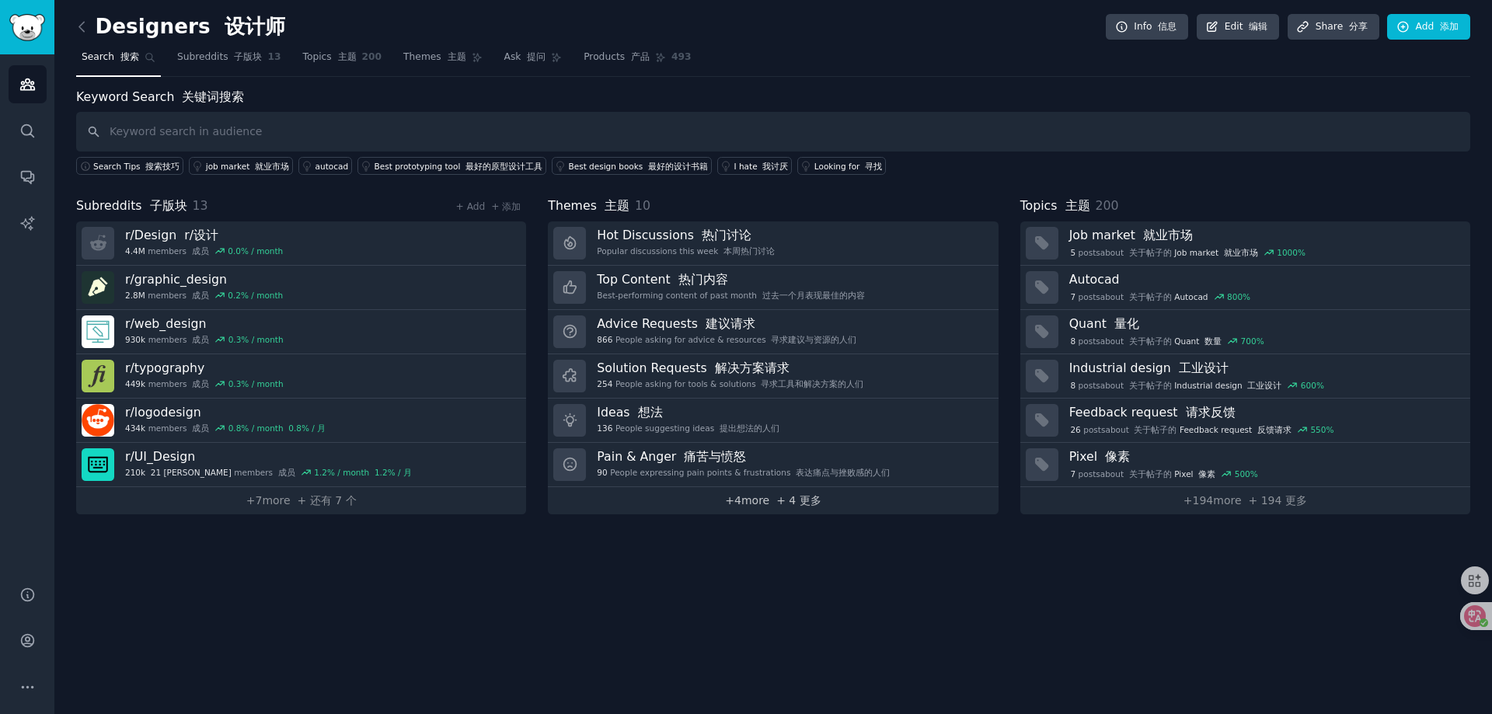
click at [758, 502] on link "+ 4 more + 4 更多" at bounding box center [773, 500] width 450 height 27
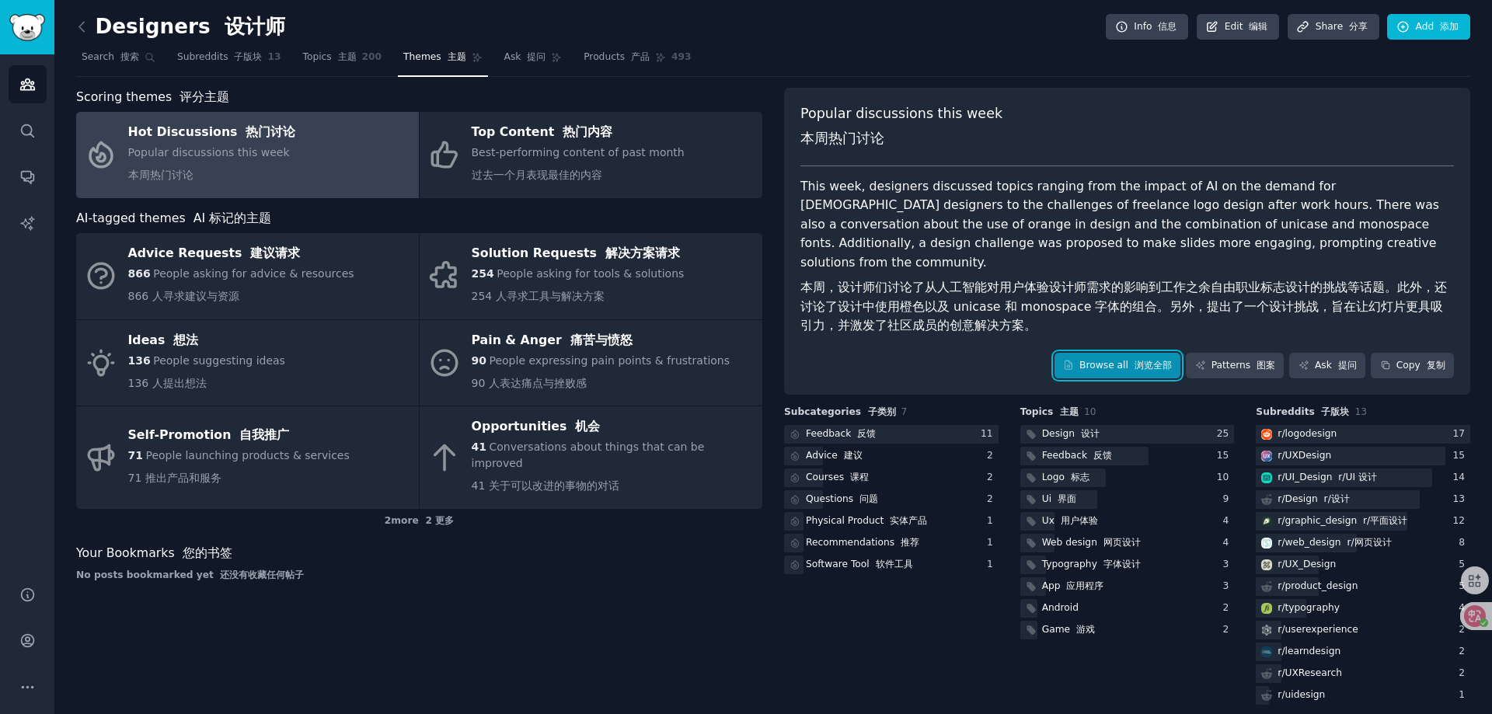
click at [1110, 354] on link "Browse all 浏览全部" at bounding box center [1118, 366] width 127 height 26
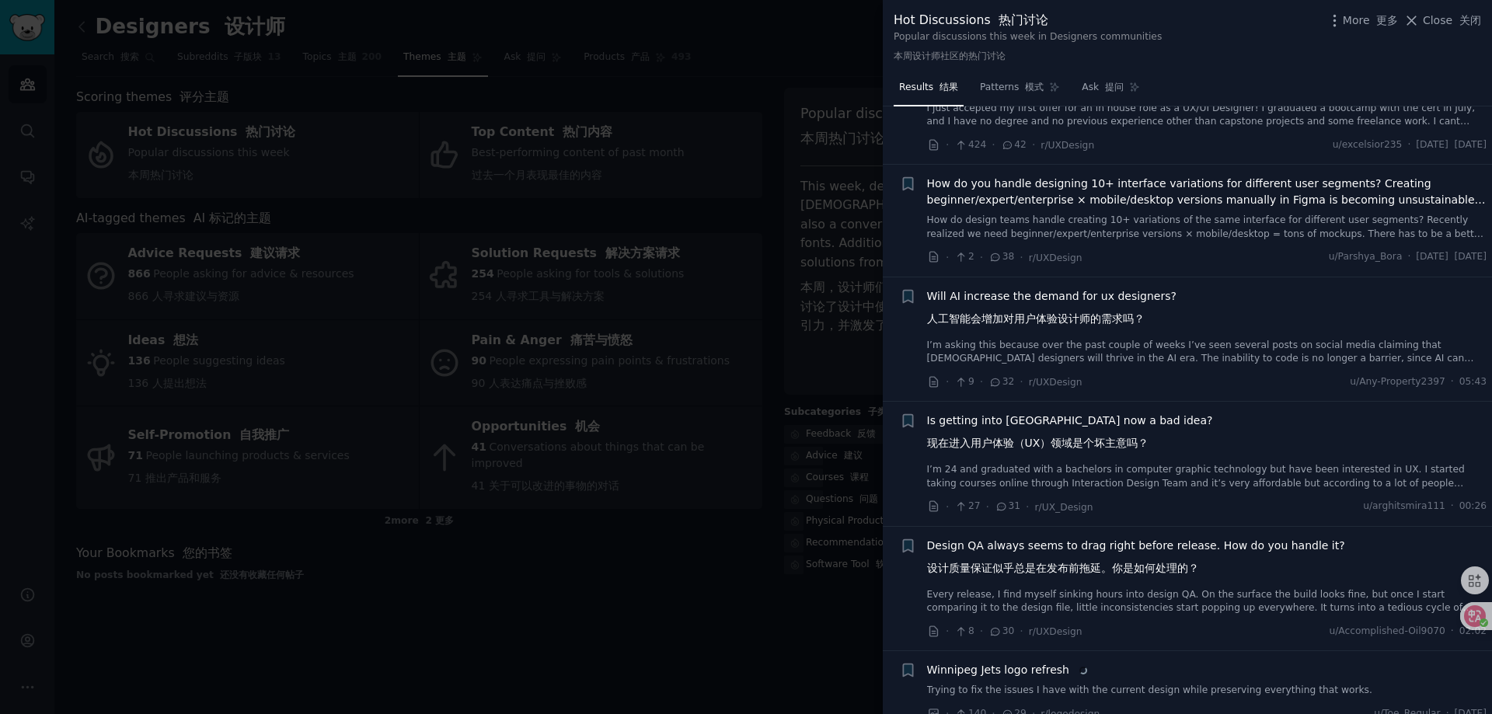
scroll to position [1399, 0]
click at [1076, 319] on font "人工智能会增加对用户体验设计师的需求吗？" at bounding box center [1036, 318] width 218 height 12
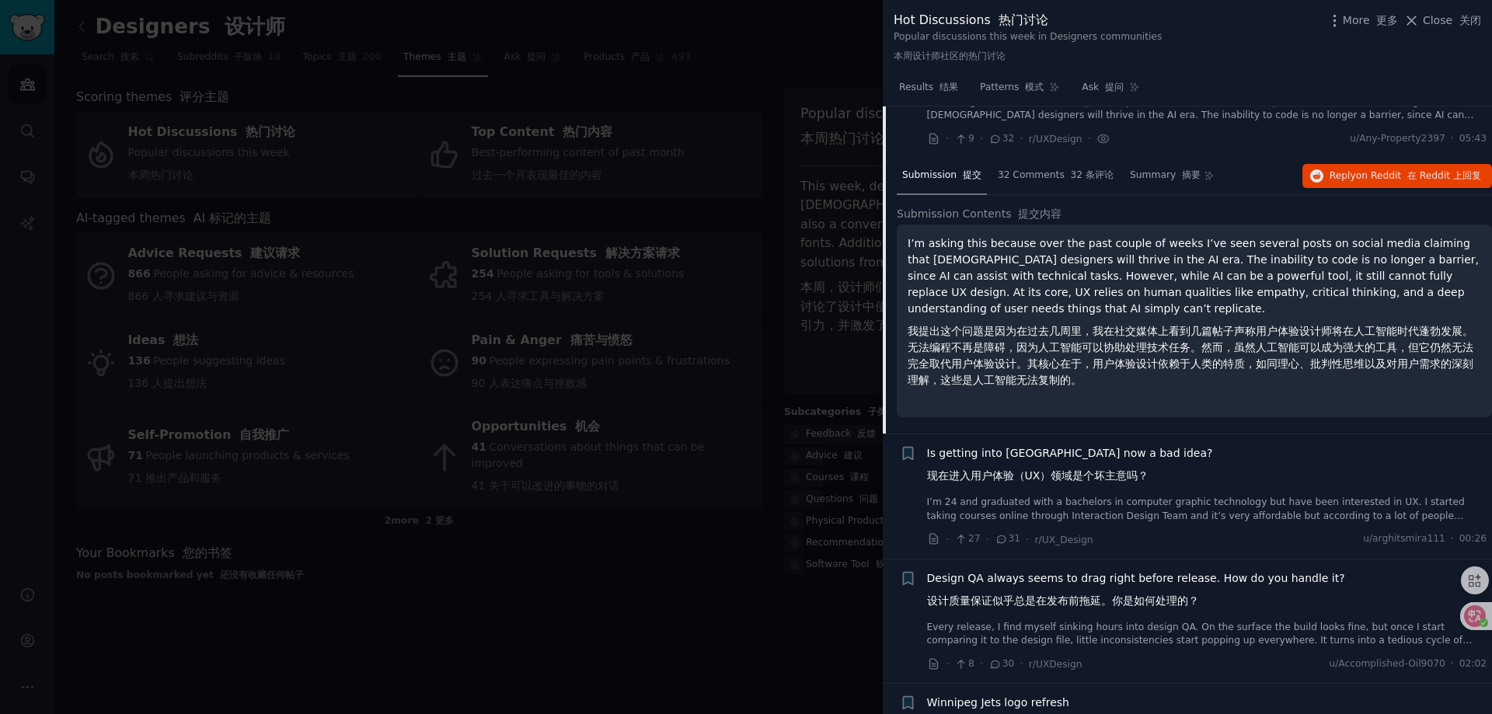
scroll to position [1647, 0]
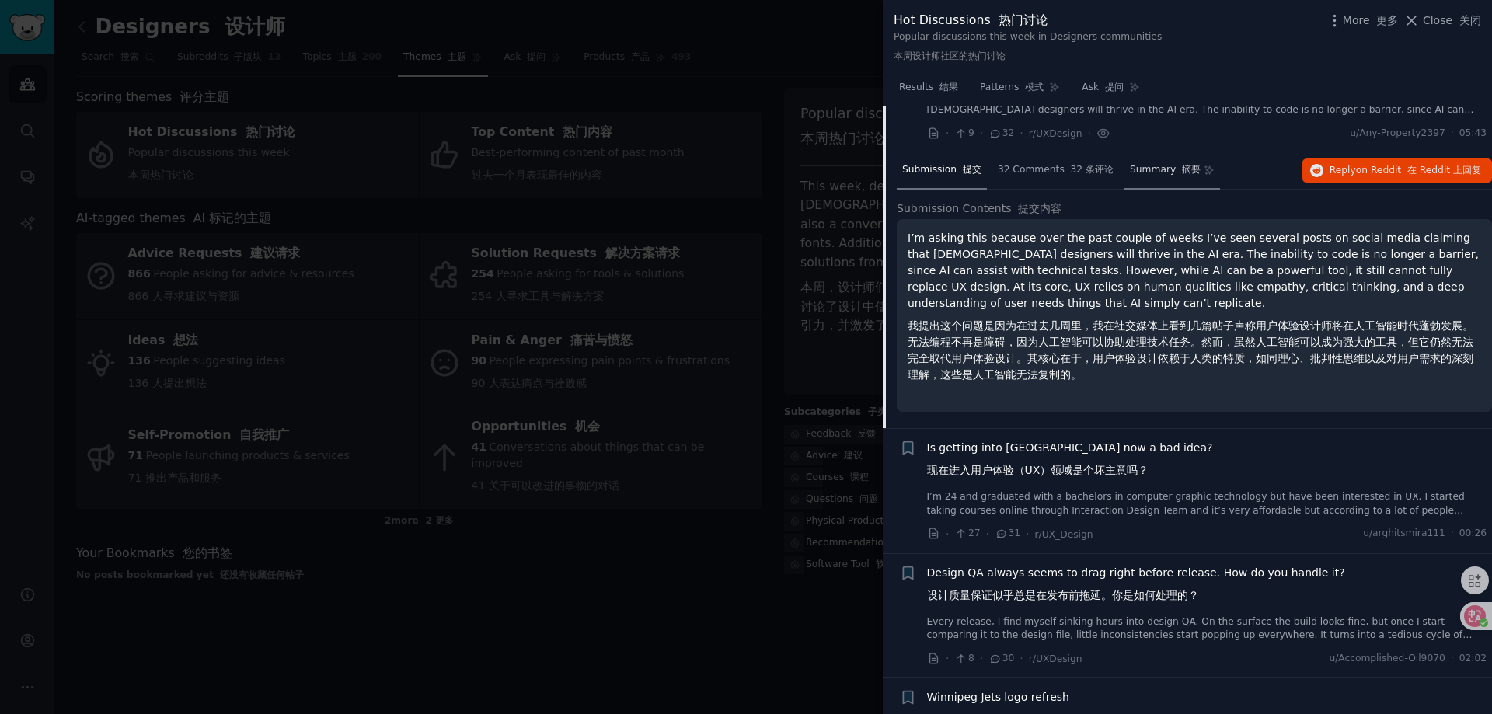
click at [1145, 185] on div "Summary 摘要" at bounding box center [1172, 170] width 96 height 37
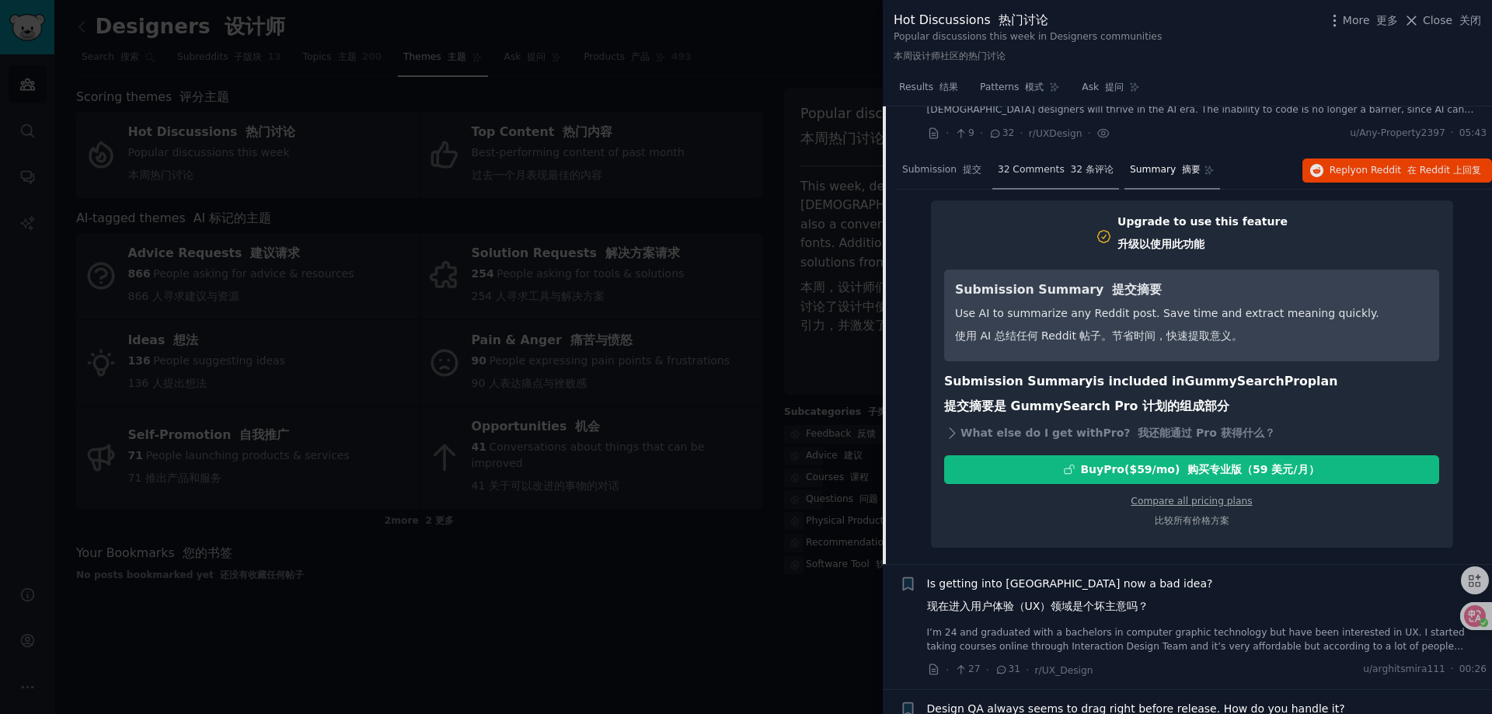
click at [1031, 176] on span "32 Comments 32 条评论" at bounding box center [1056, 170] width 116 height 14
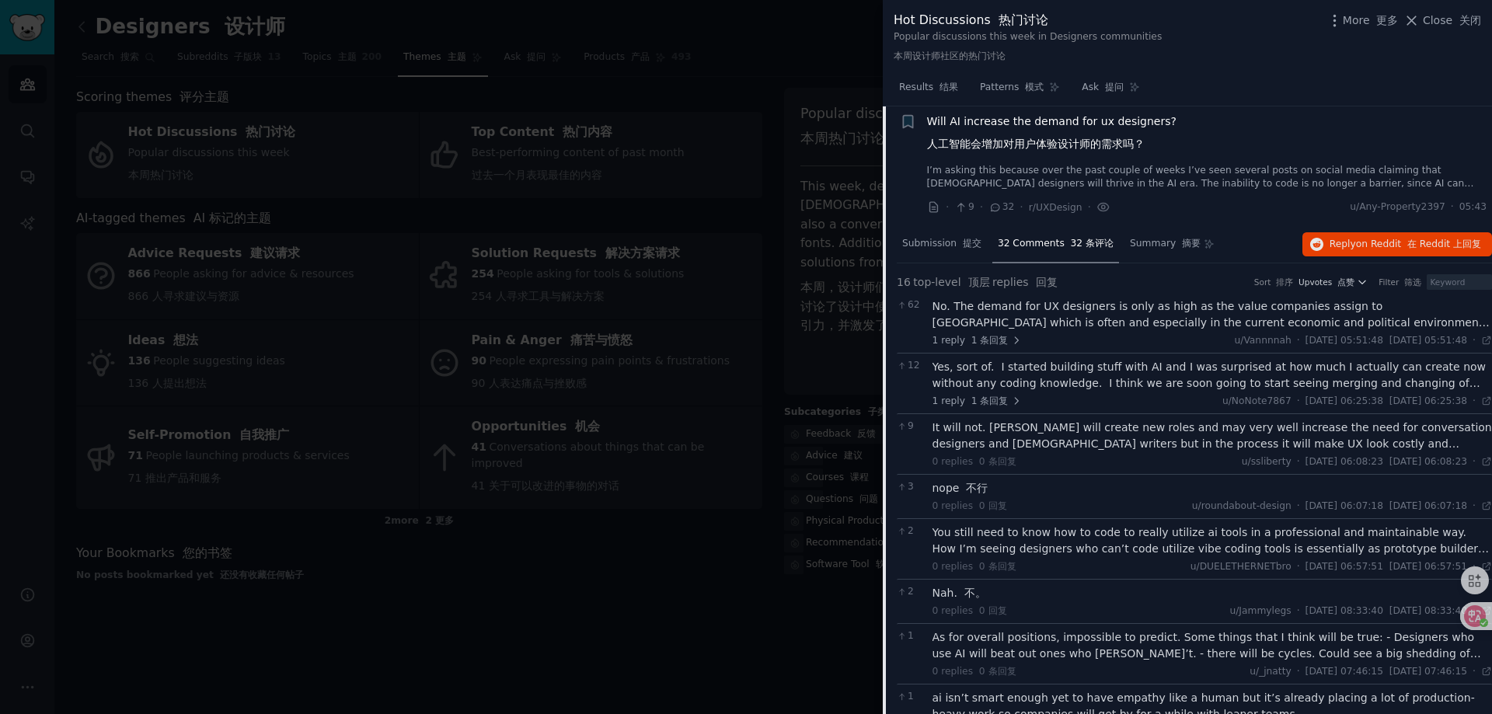
scroll to position [1569, 0]
click at [943, 251] on span "Submission 提交" at bounding box center [941, 248] width 79 height 14
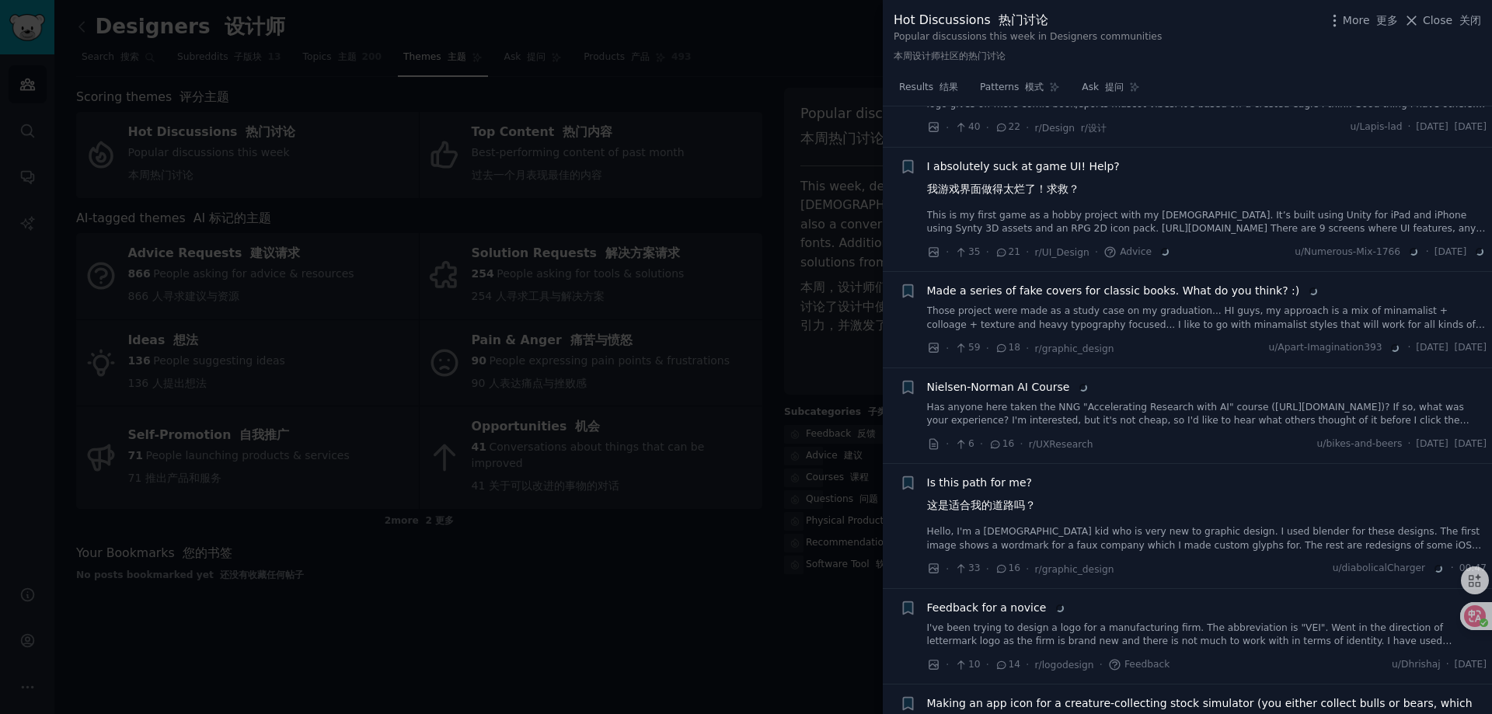
scroll to position [2868, 0]
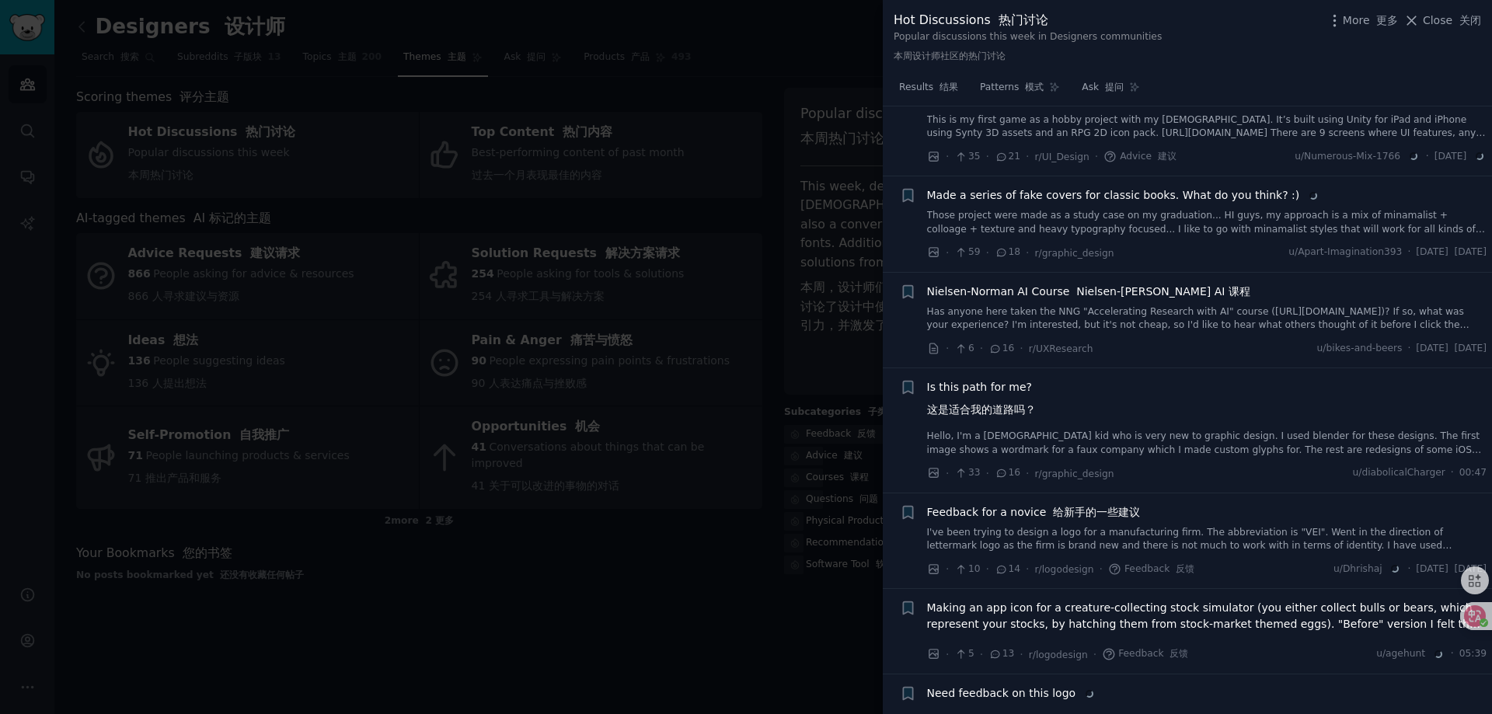
click at [618, 629] on div at bounding box center [746, 357] width 1492 height 714
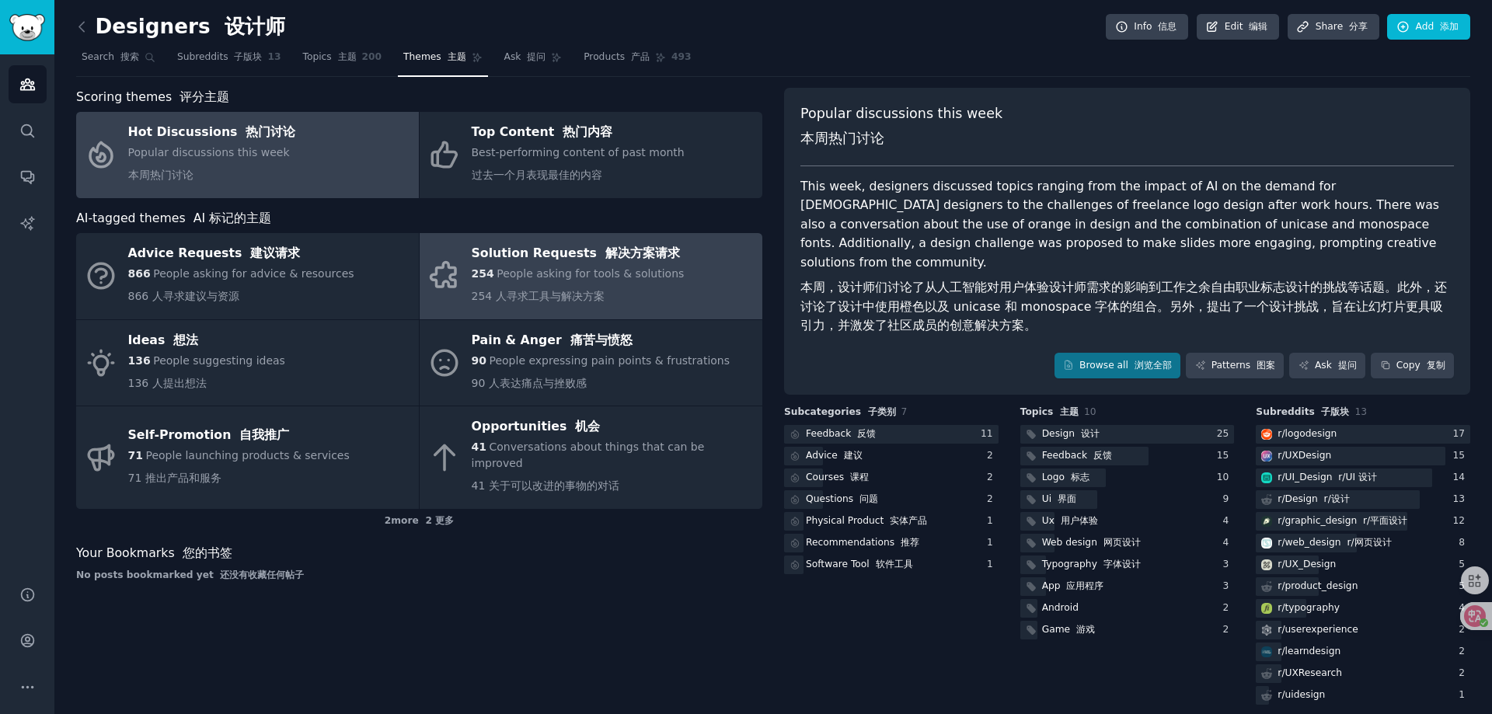
click at [557, 256] on div "Solution Requests 解决方案请求" at bounding box center [578, 254] width 213 height 25
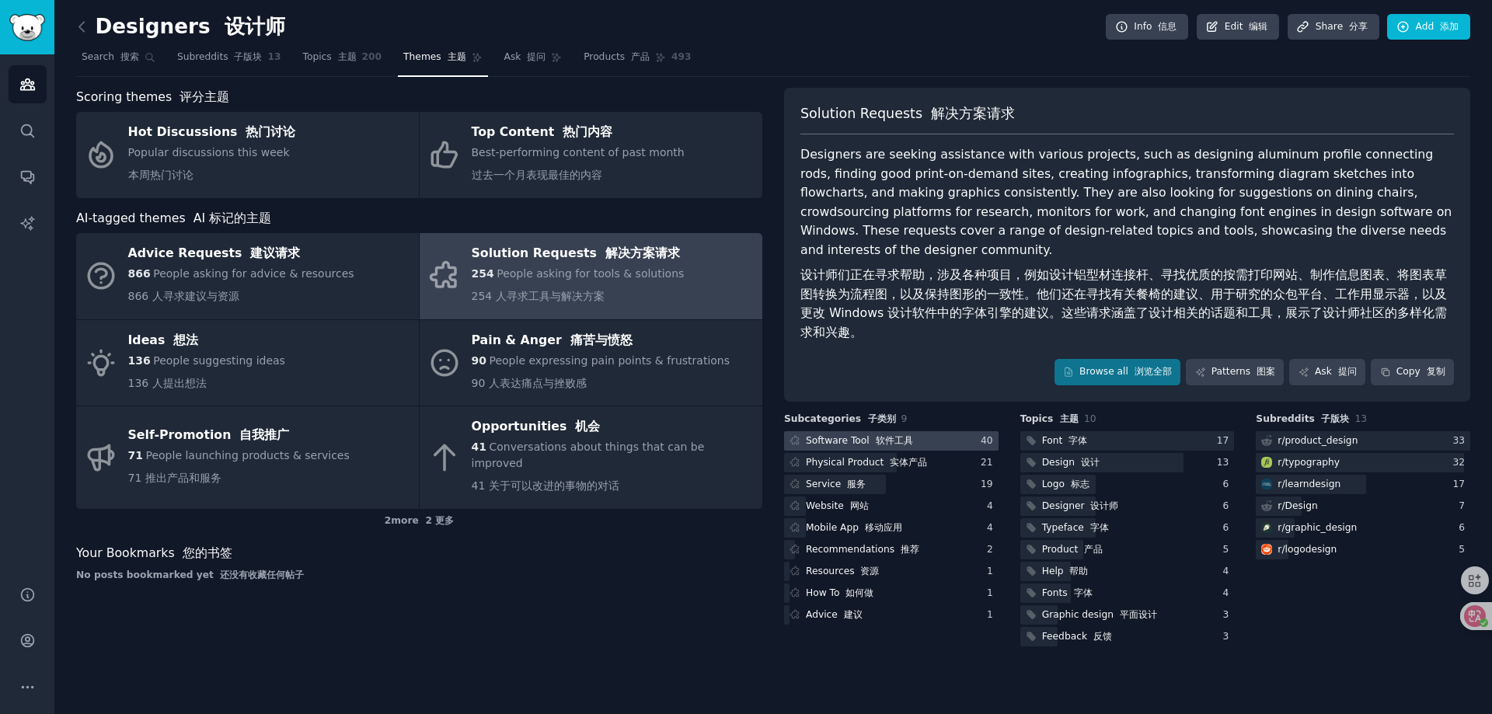
click at [878, 443] on font "软件工具" at bounding box center [894, 440] width 37 height 11
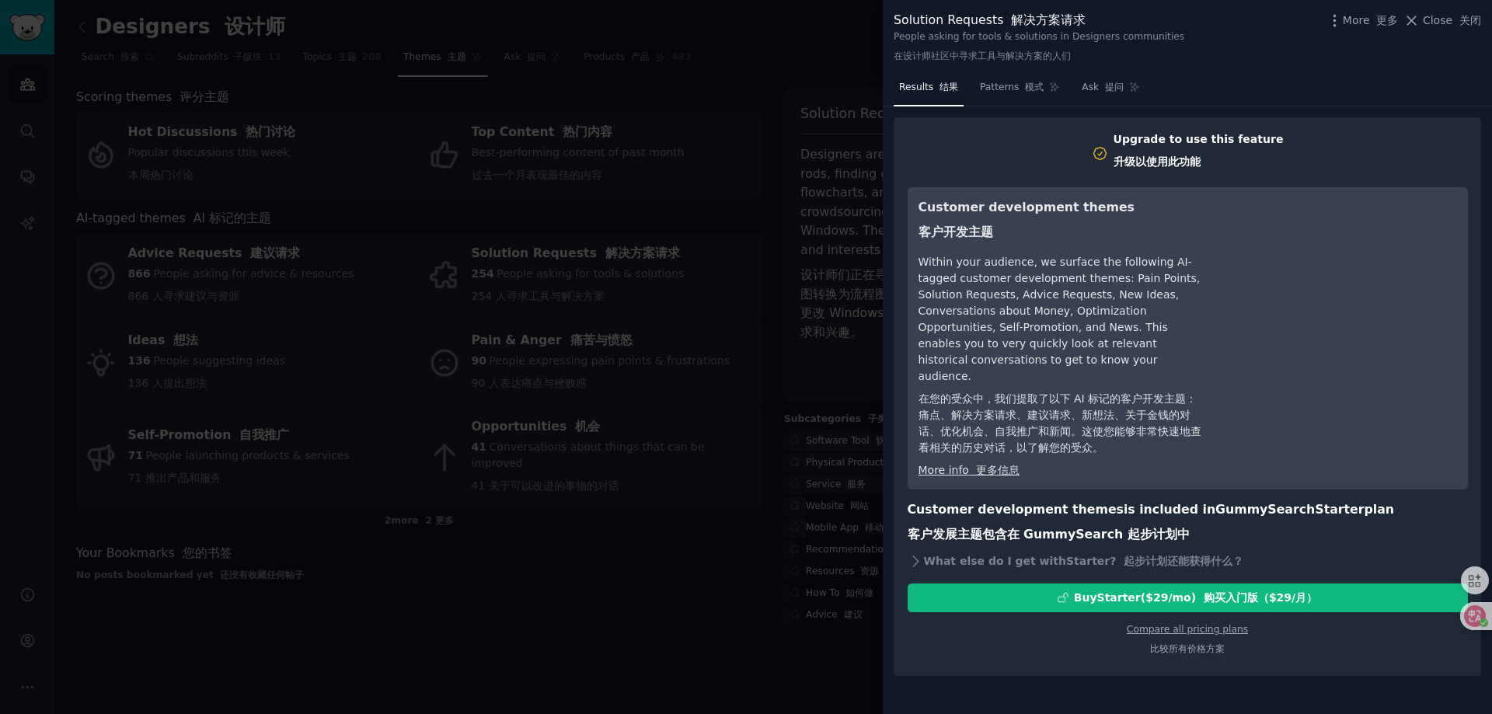
click at [640, 654] on div at bounding box center [746, 357] width 1492 height 714
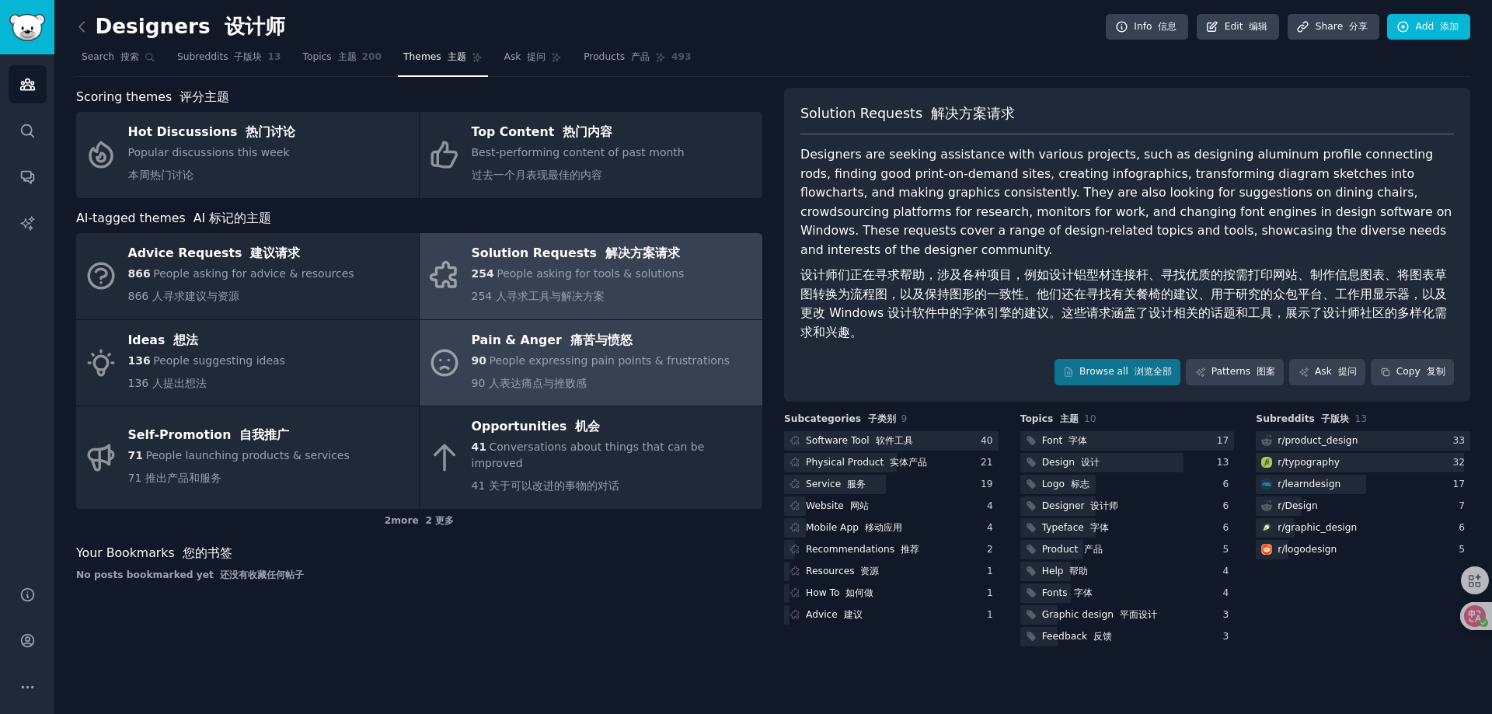
click at [584, 356] on span "People expressing pain points & frustrations" at bounding box center [609, 360] width 241 height 12
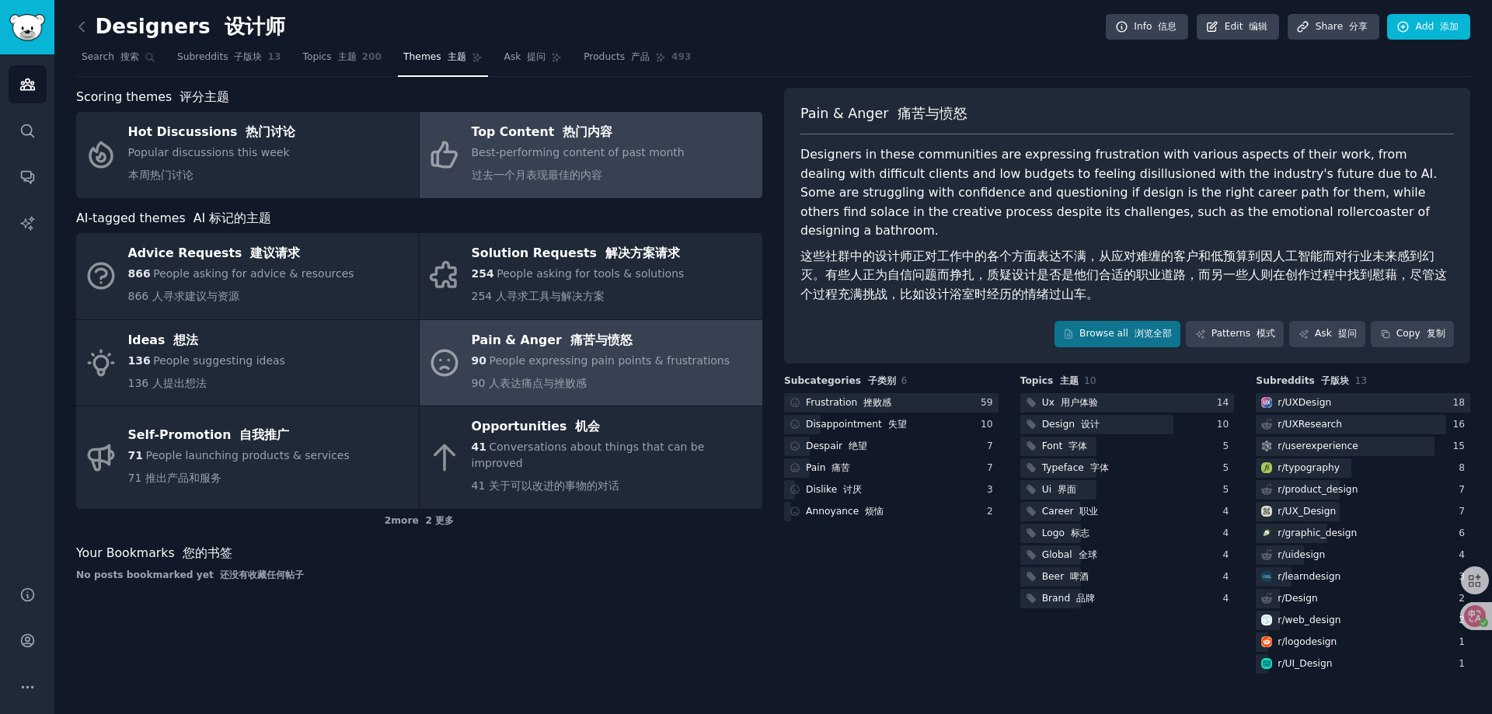
click at [546, 136] on div "Top Content 热门内容" at bounding box center [578, 132] width 213 height 25
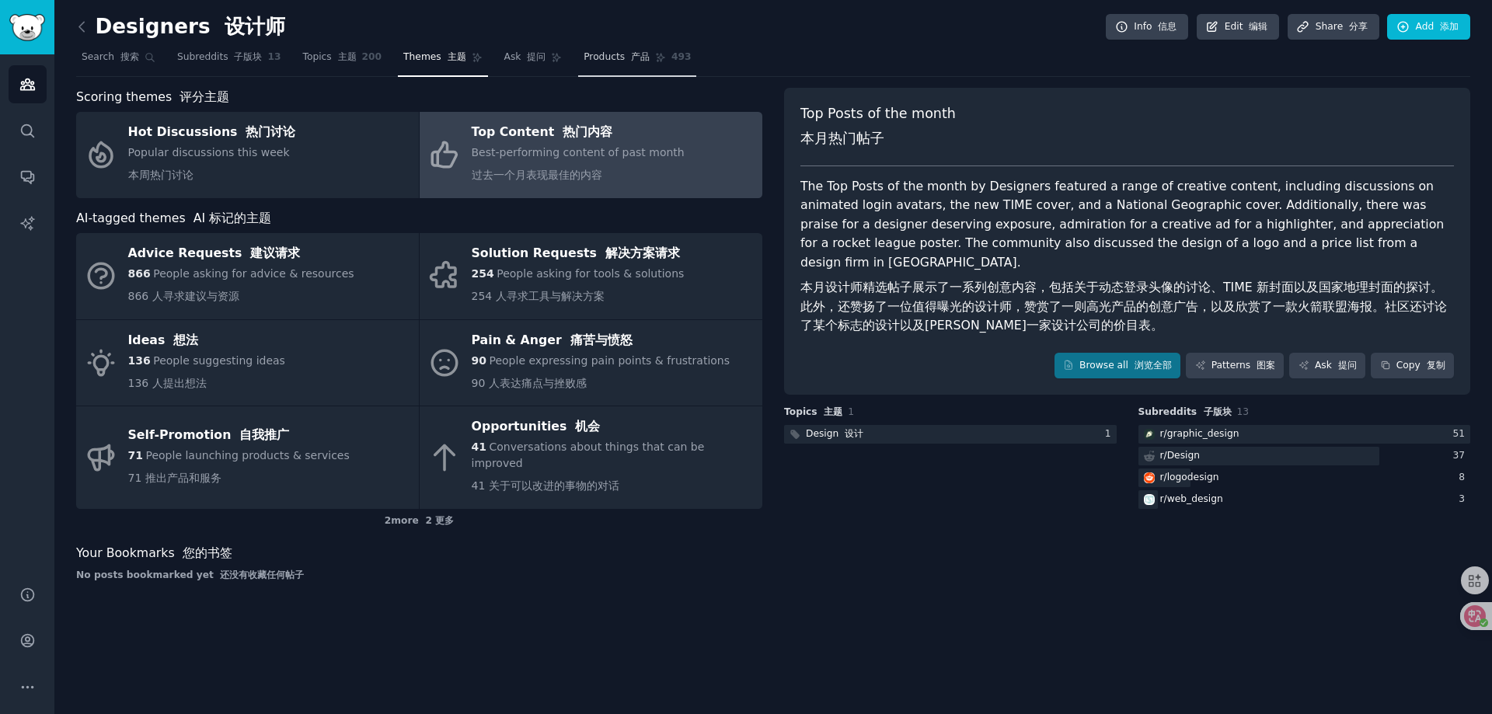
click at [599, 61] on span "Products 产品" at bounding box center [617, 58] width 66 height 14
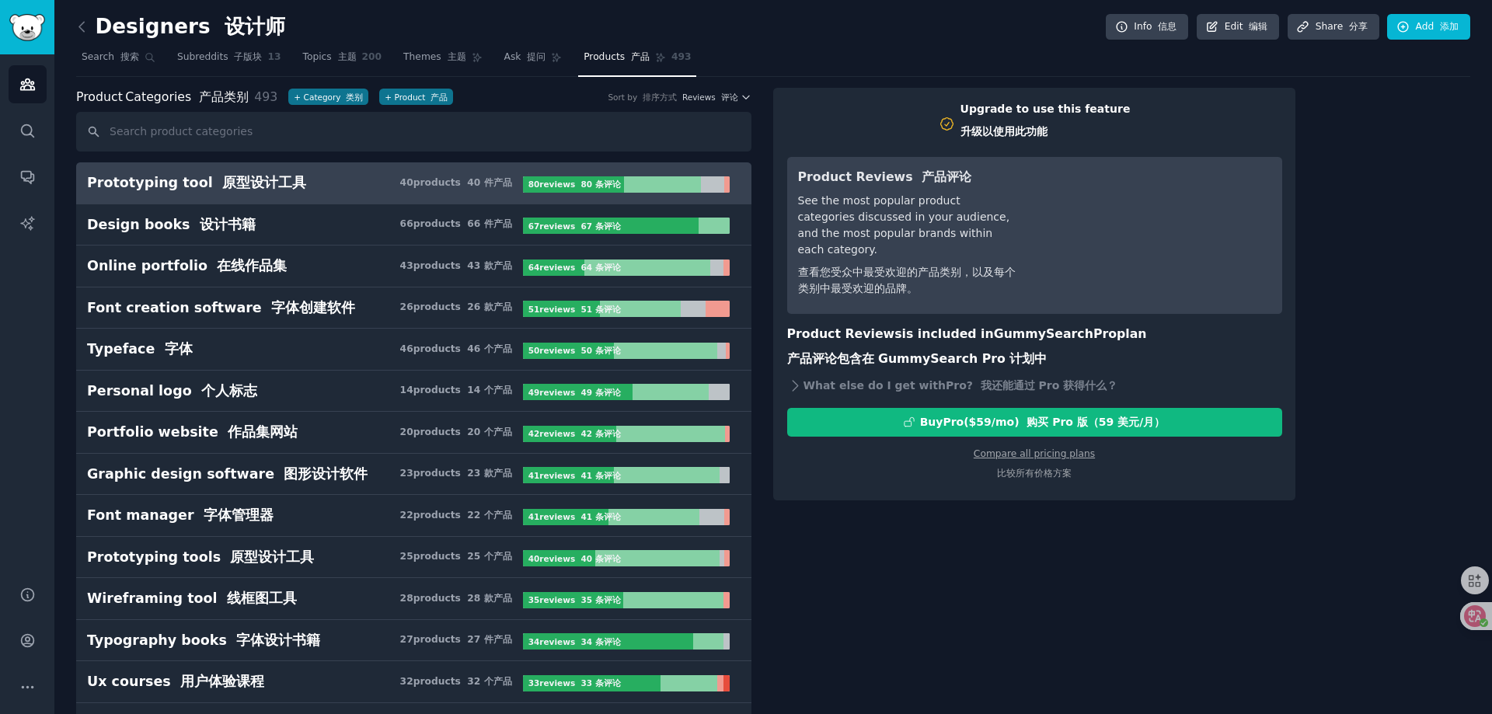
click at [228, 184] on font "原型设计工具" at bounding box center [264, 183] width 84 height 16
click at [229, 184] on font "原型设计工具" at bounding box center [264, 183] width 84 height 16
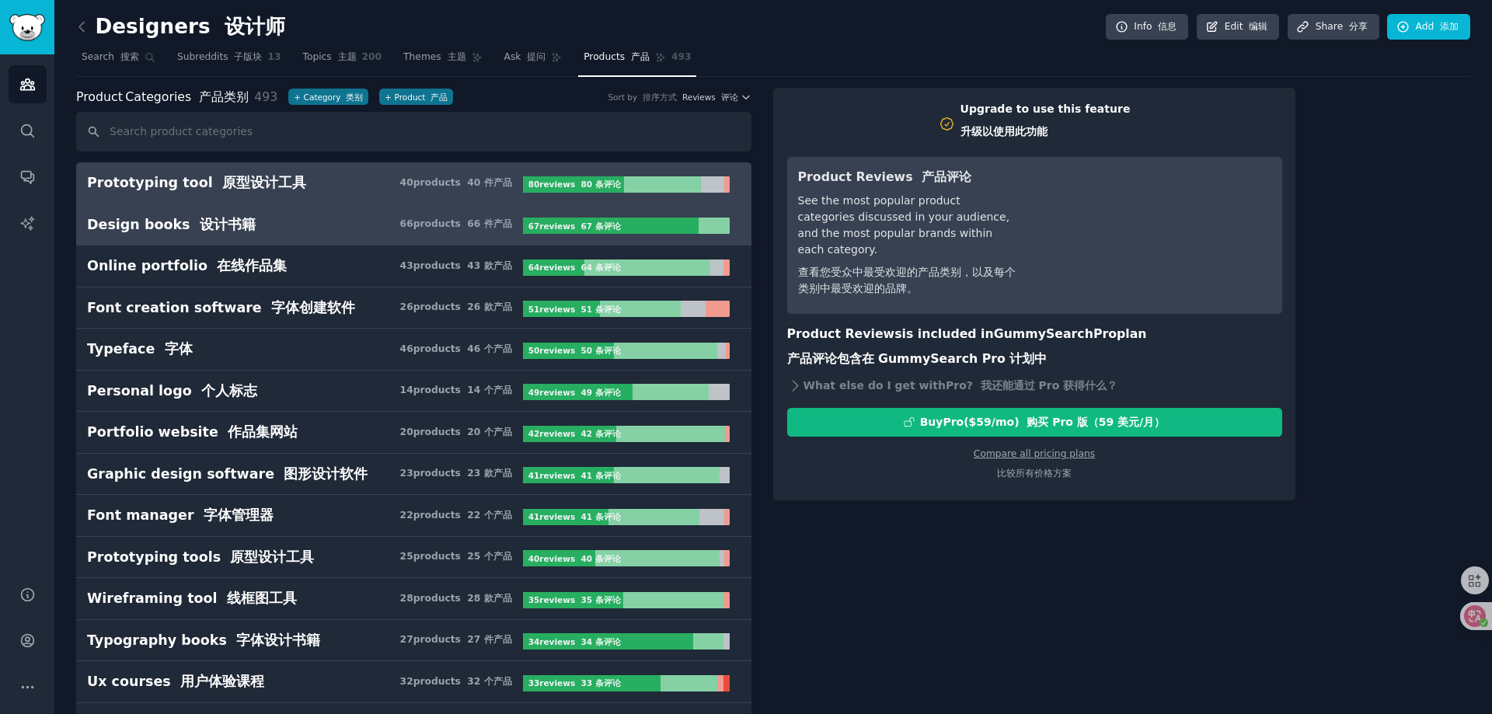
click at [222, 217] on font "设计书籍" at bounding box center [228, 225] width 56 height 16
click at [225, 187] on font "原型设计工具" at bounding box center [264, 183] width 84 height 16
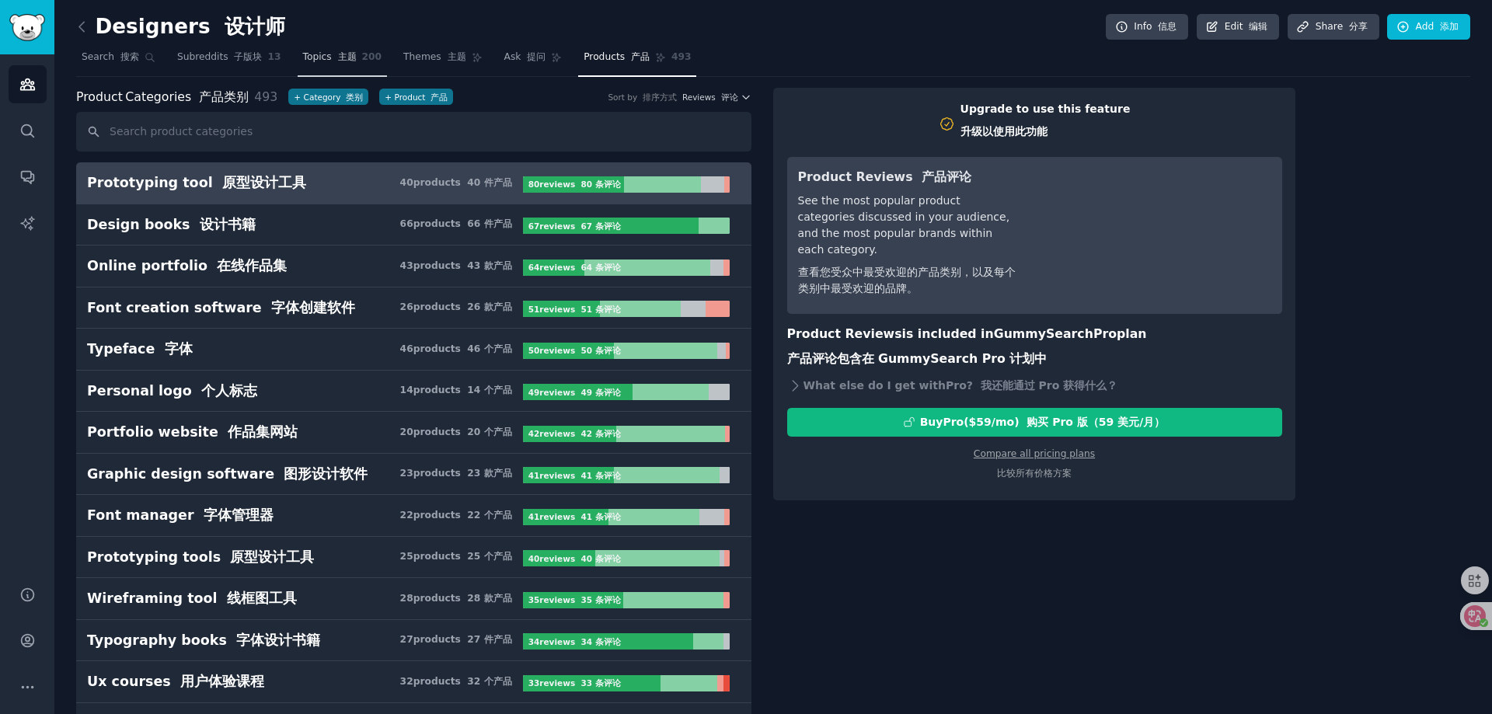
click at [319, 61] on span "Topics 主题" at bounding box center [330, 58] width 54 height 14
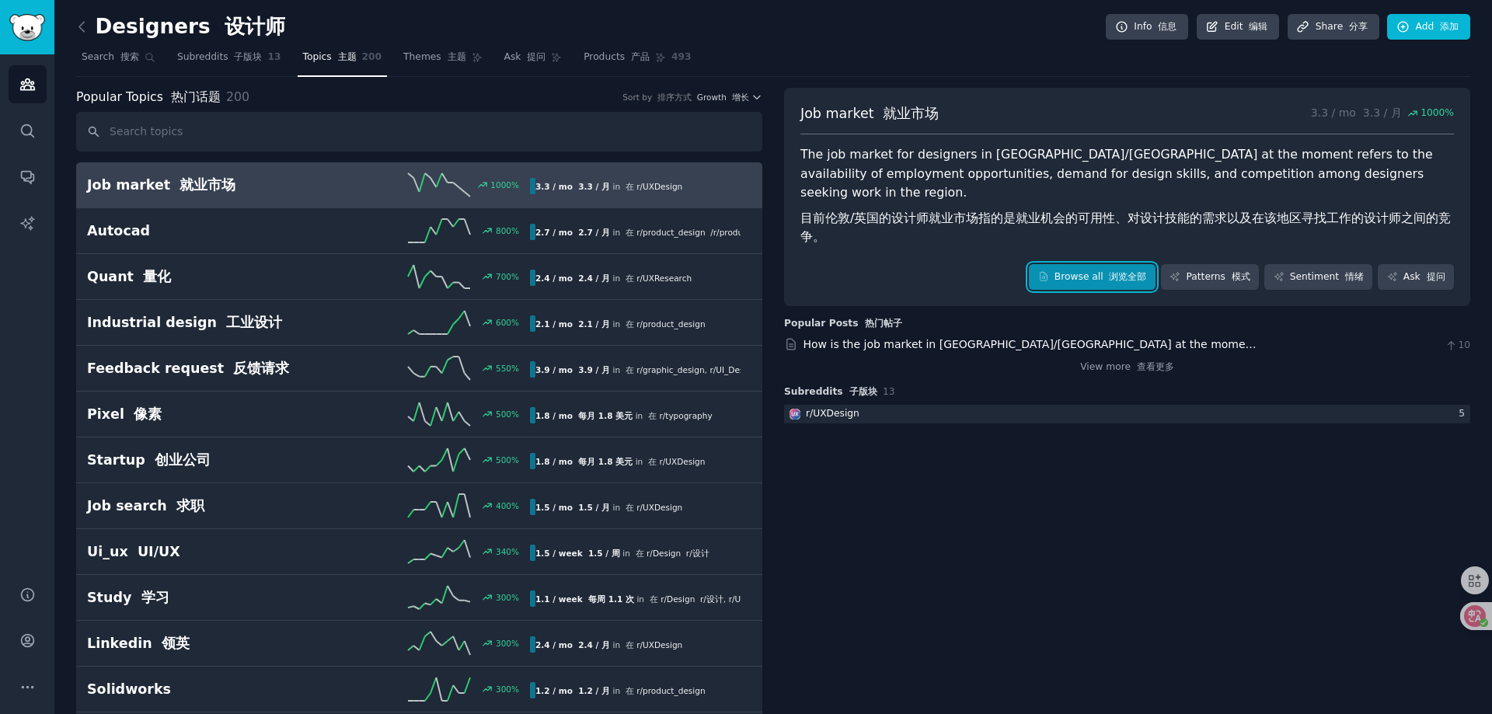
click at [1110, 270] on font "浏览全部" at bounding box center [1126, 277] width 44 height 14
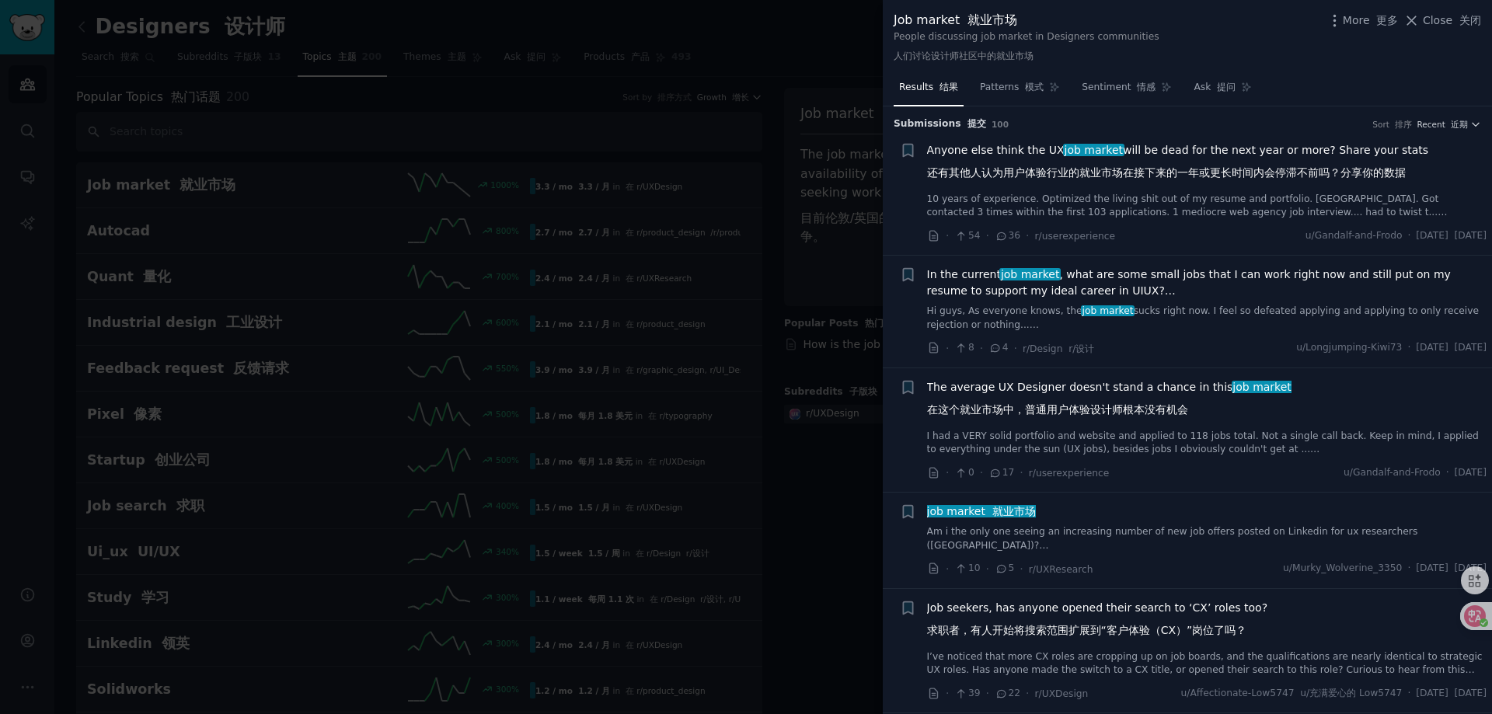
click at [435, 32] on div at bounding box center [746, 357] width 1492 height 714
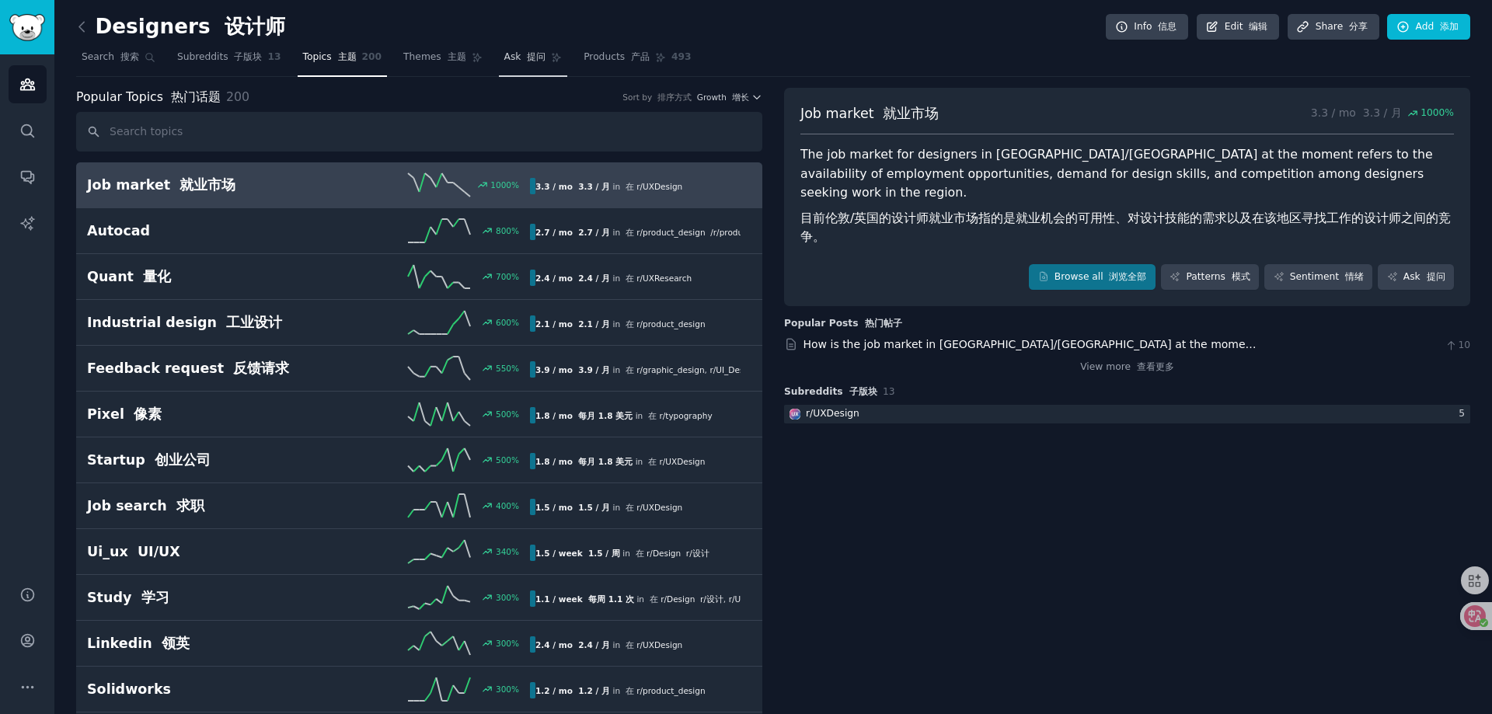
click at [504, 54] on span "Ask 提问" at bounding box center [525, 58] width 42 height 14
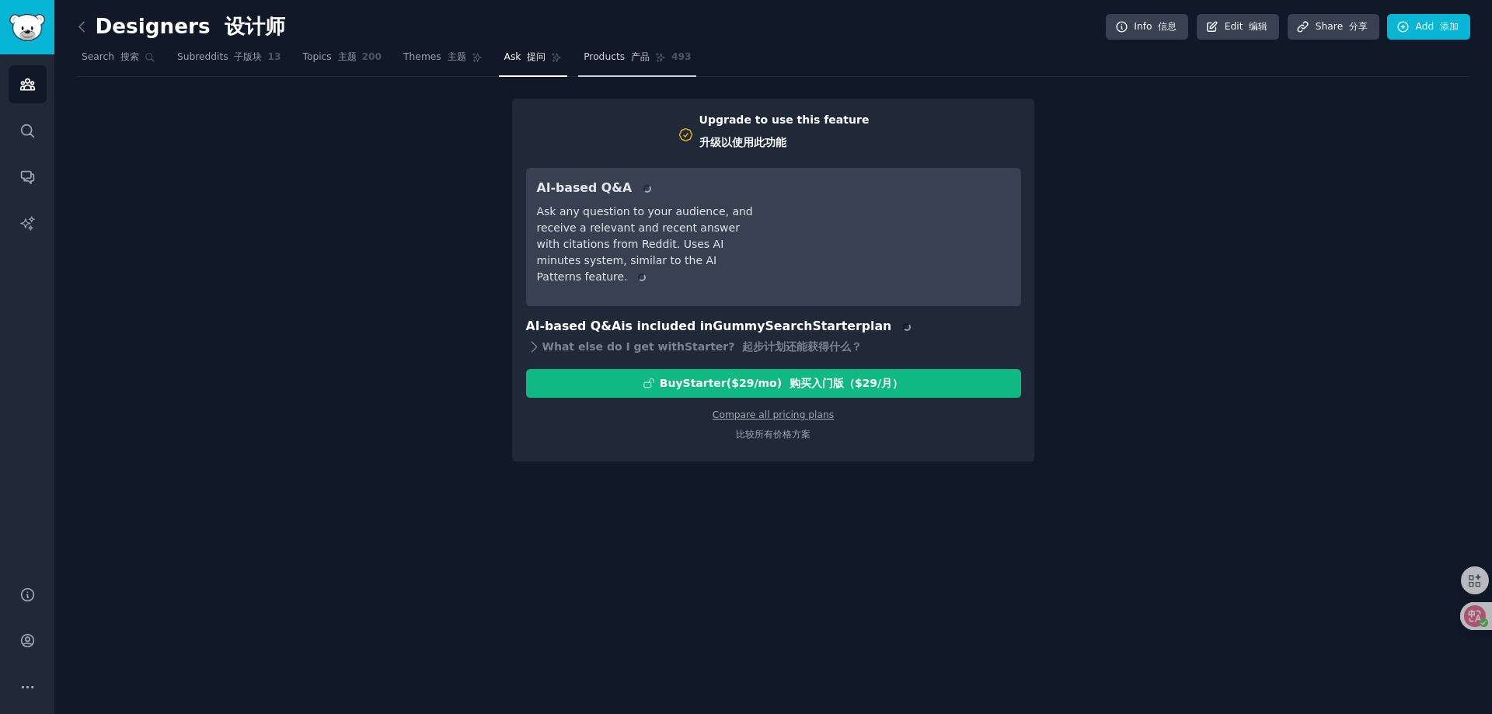
click at [591, 60] on span "Products 产品" at bounding box center [617, 58] width 66 height 14
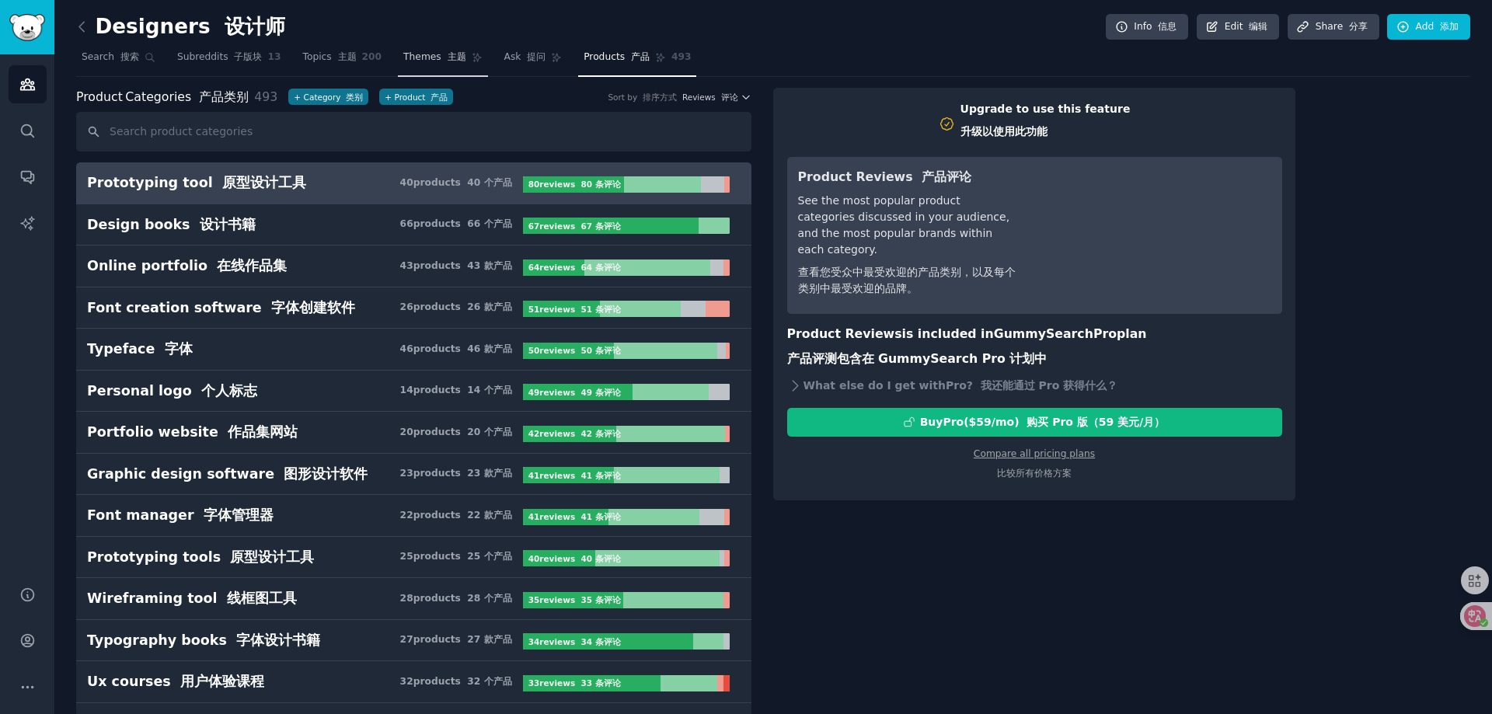
click at [427, 63] on span "Themes 主题" at bounding box center [434, 58] width 62 height 14
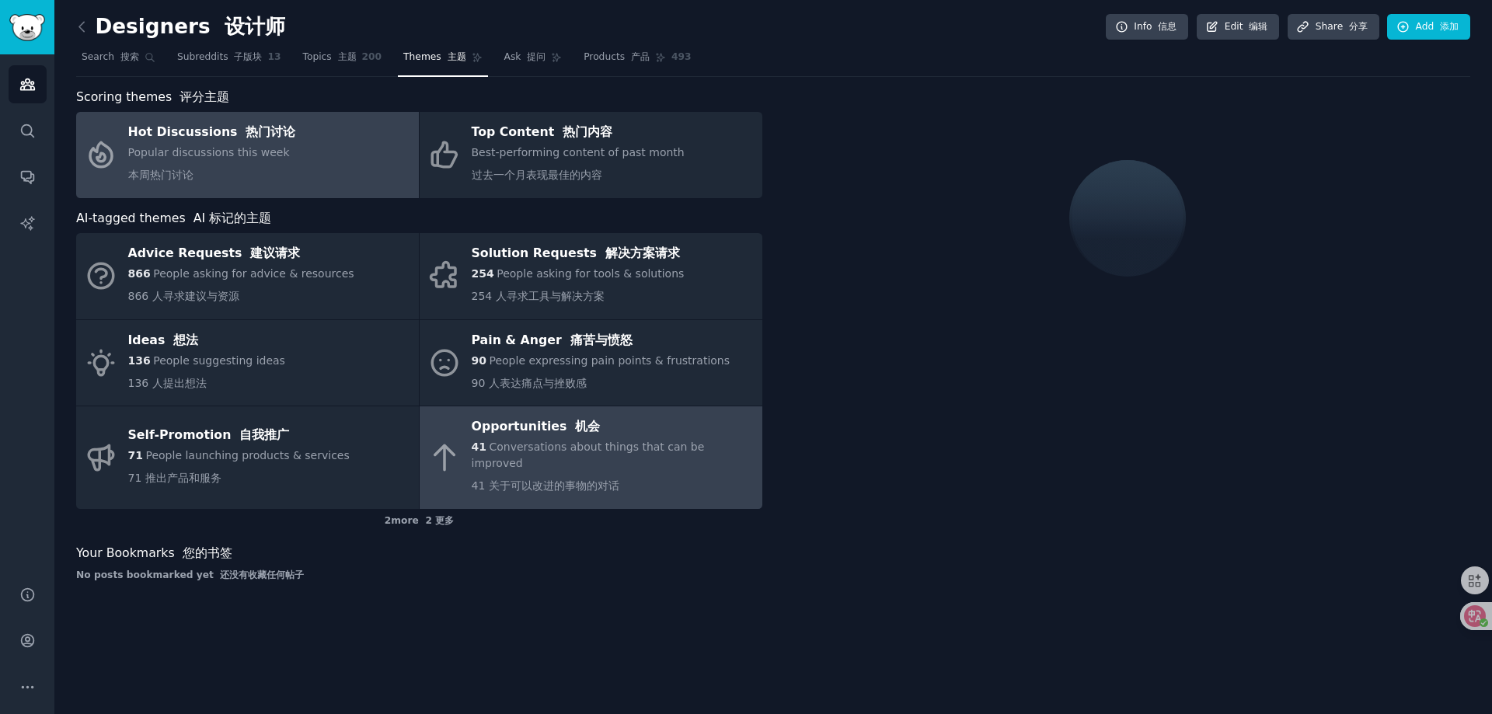
click at [540, 425] on div "Opportunities 机会" at bounding box center [613, 427] width 283 height 25
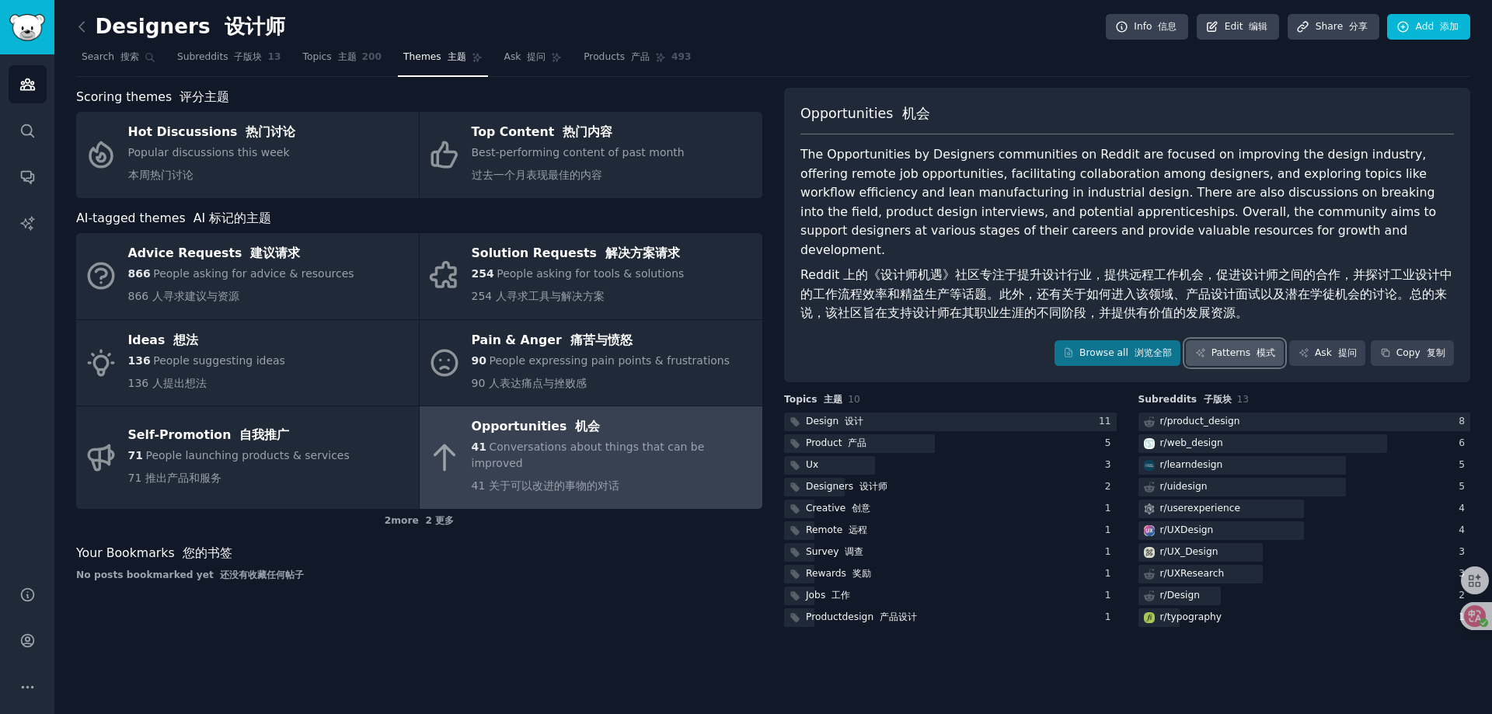
click at [1233, 340] on link "Patterns 模式" at bounding box center [1235, 353] width 98 height 26
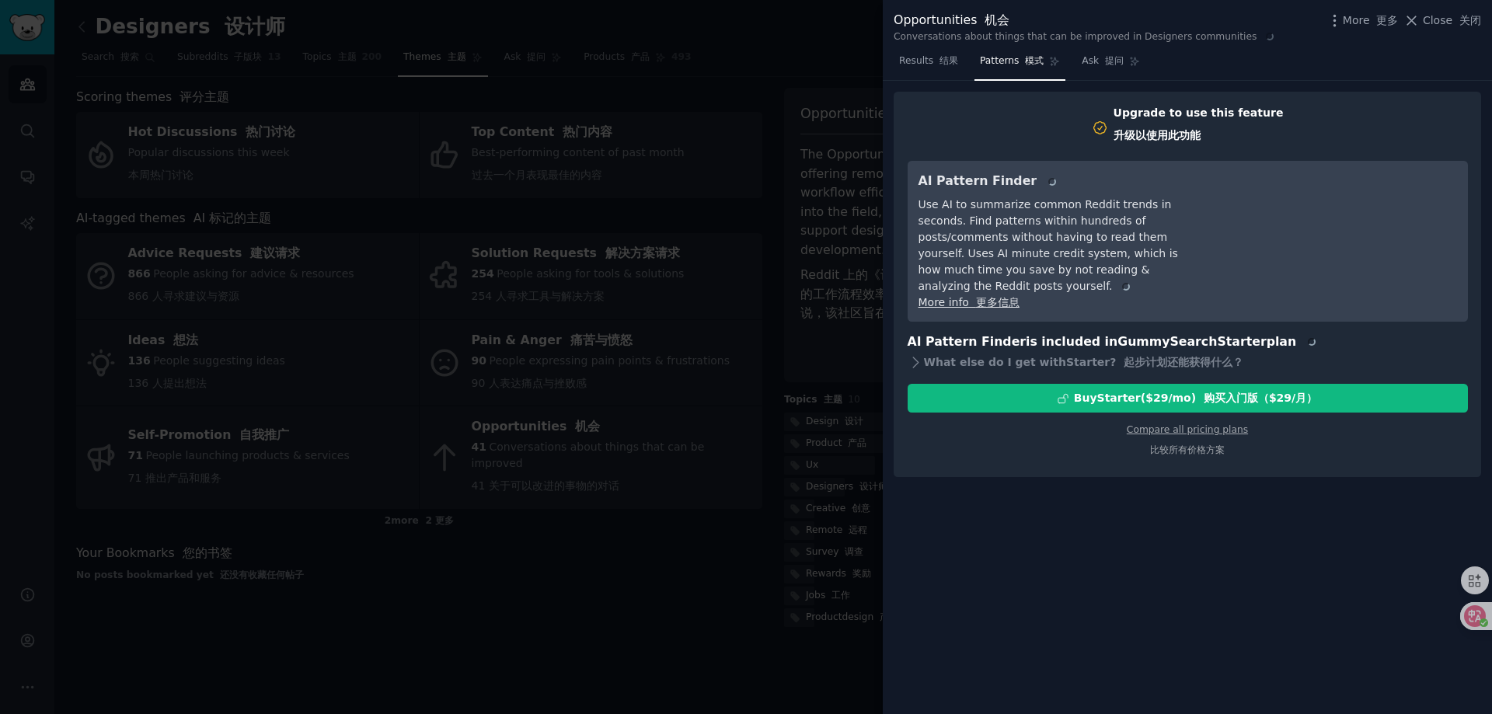
click at [689, 621] on div at bounding box center [746, 357] width 1492 height 714
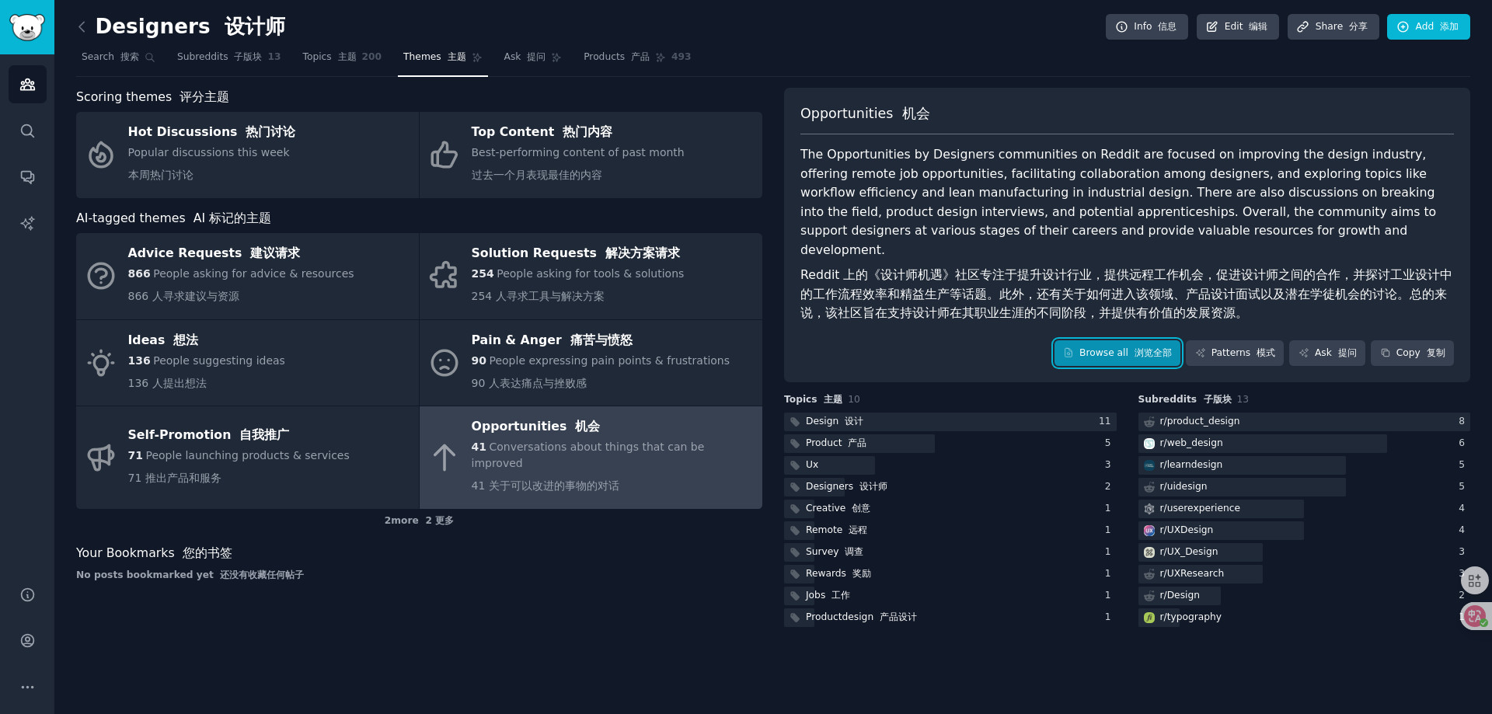
click at [1092, 340] on link "Browse all 浏览全部" at bounding box center [1118, 353] width 127 height 26
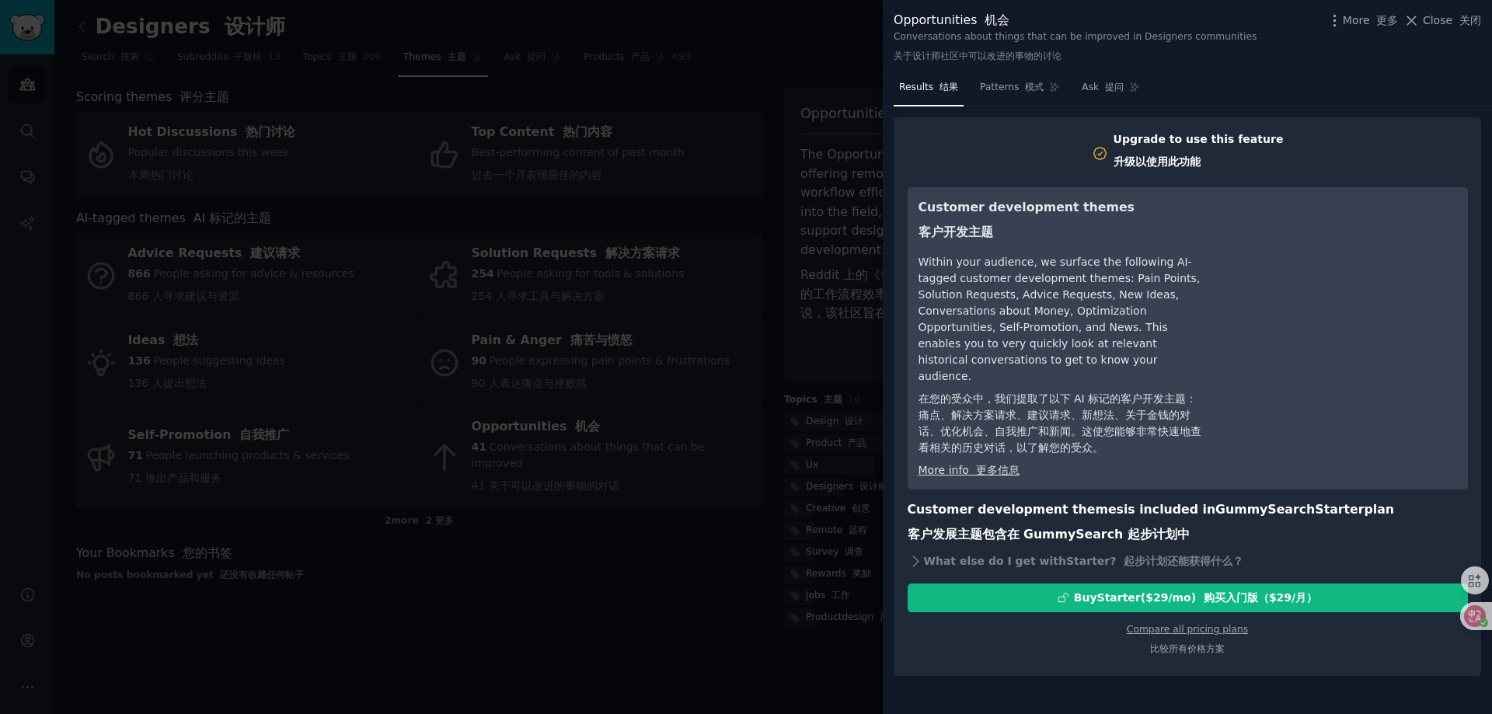
click at [580, 621] on div at bounding box center [746, 357] width 1492 height 714
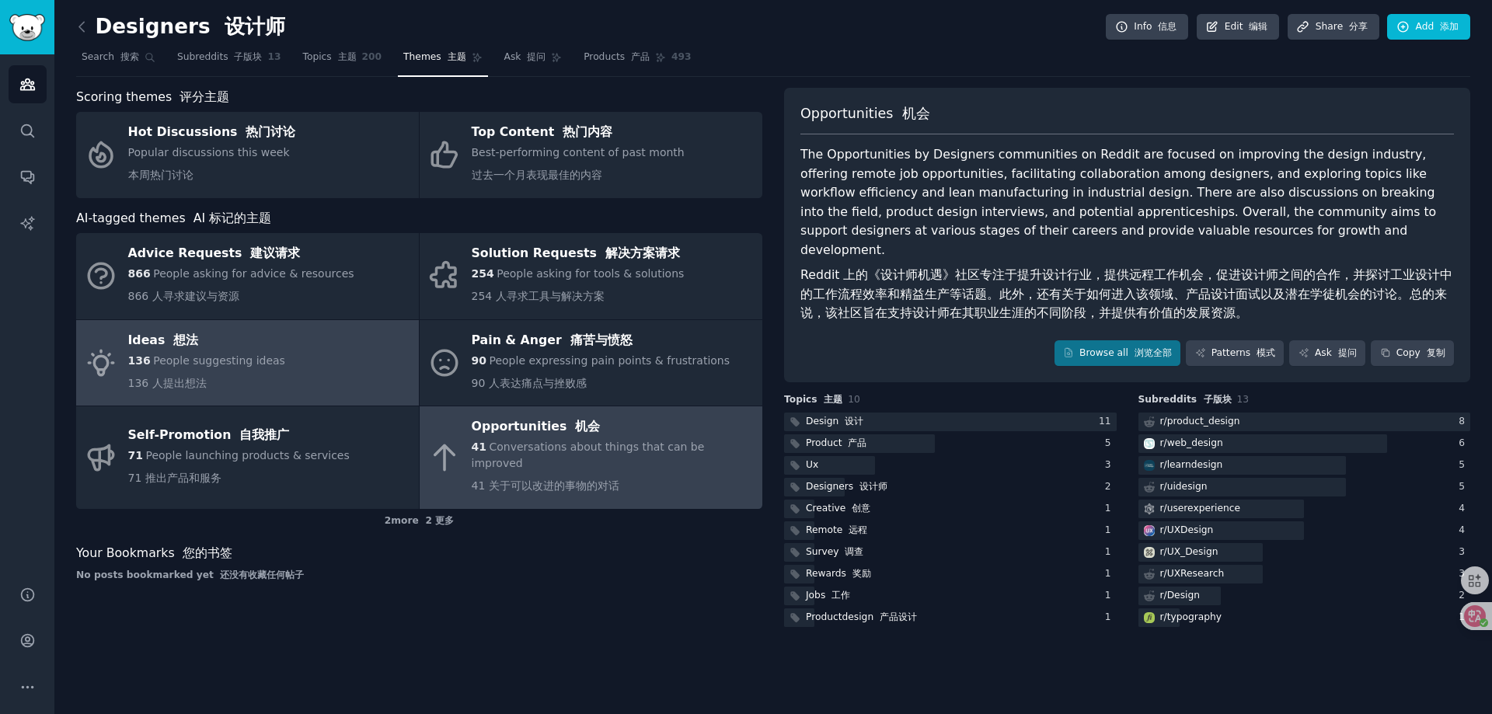
click at [177, 349] on font "想法" at bounding box center [181, 340] width 33 height 19
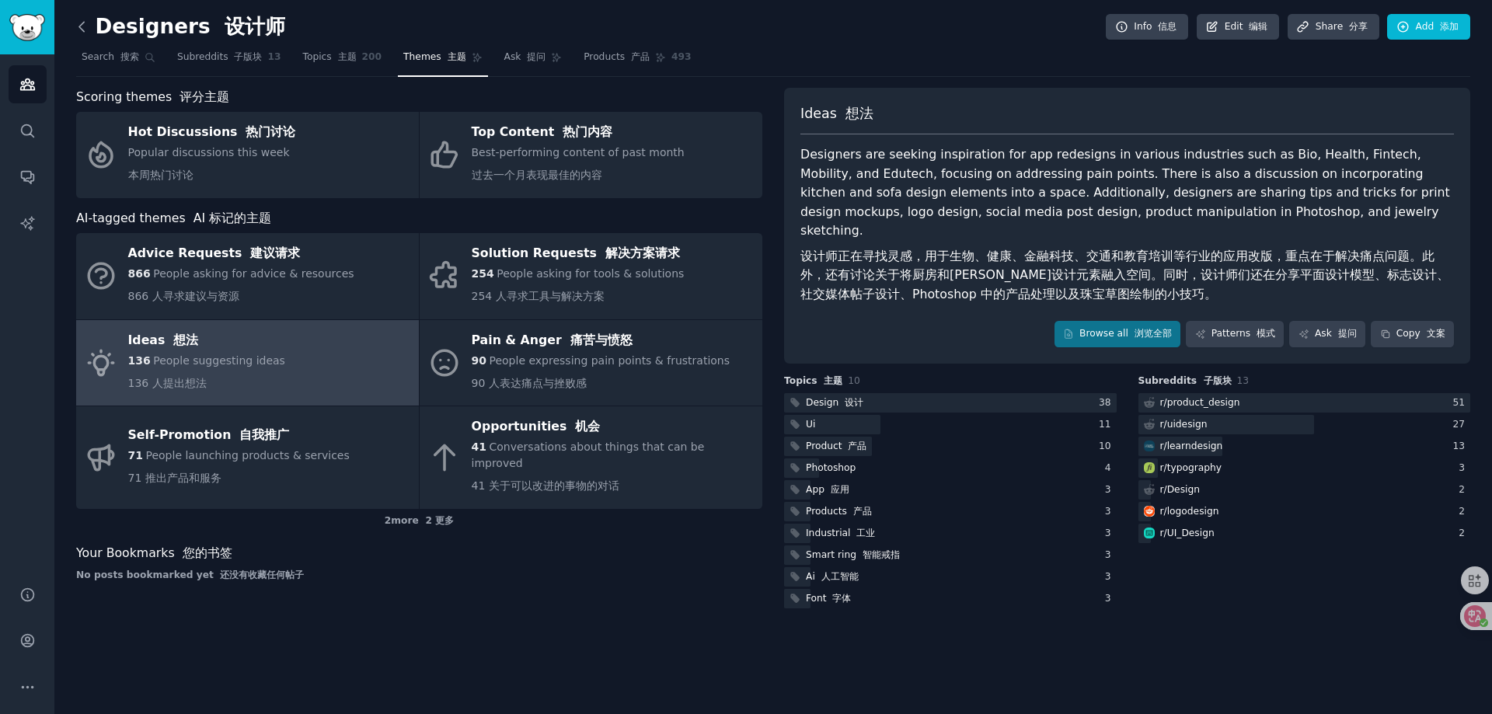
click at [85, 24] on icon at bounding box center [82, 27] width 16 height 16
